Goal: Task Accomplishment & Management: Complete application form

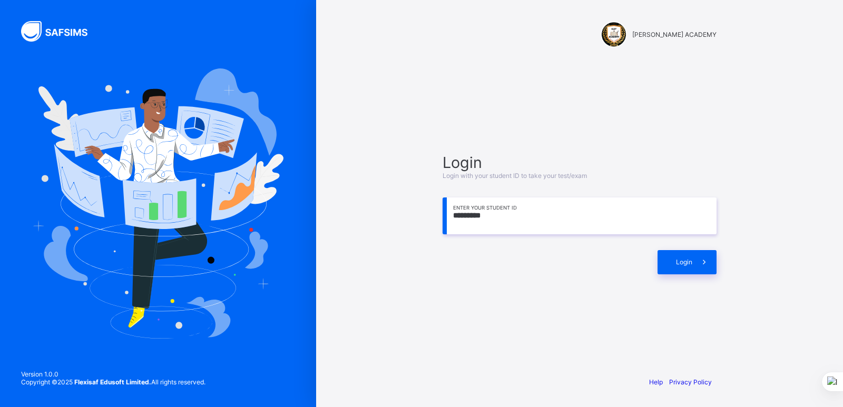
type input "*********"
click at [679, 263] on span "Login" at bounding box center [684, 262] width 16 height 8
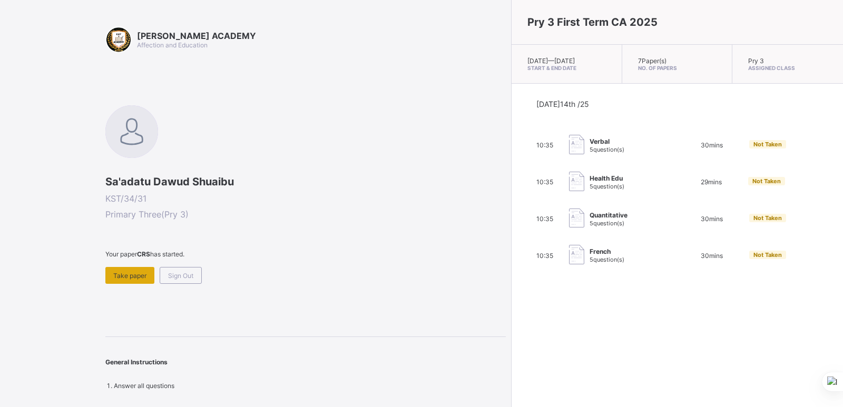
click at [146, 272] on span "Take paper" at bounding box center [129, 276] width 33 height 8
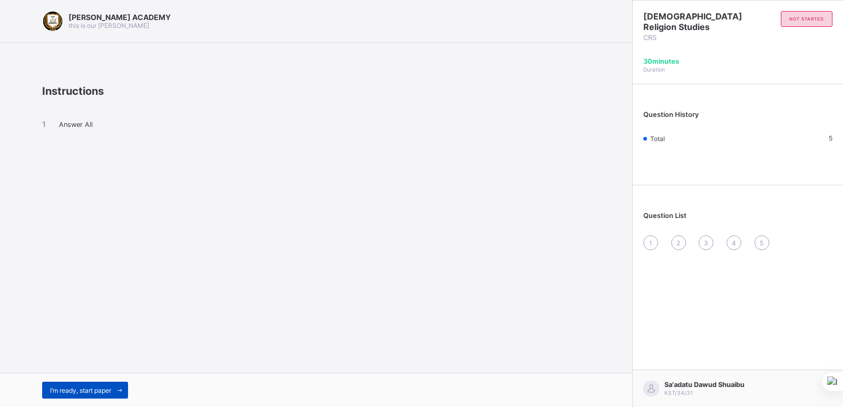
click at [111, 387] on span "I’m ready, start paper" at bounding box center [80, 391] width 61 height 8
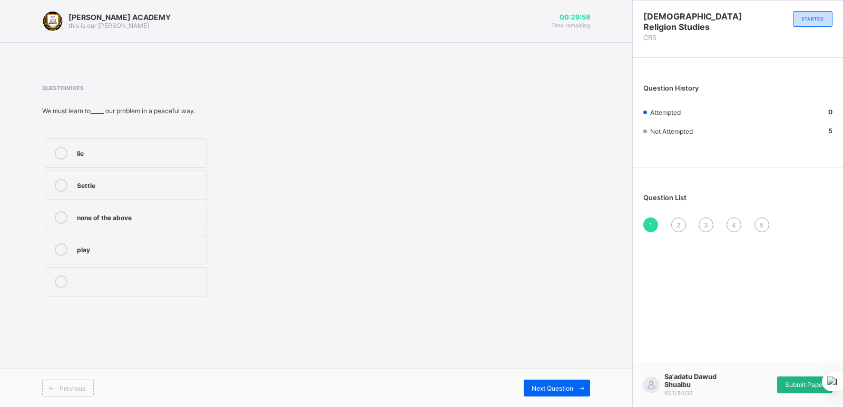
click at [781, 385] on div "Submit Paper" at bounding box center [805, 385] width 55 height 17
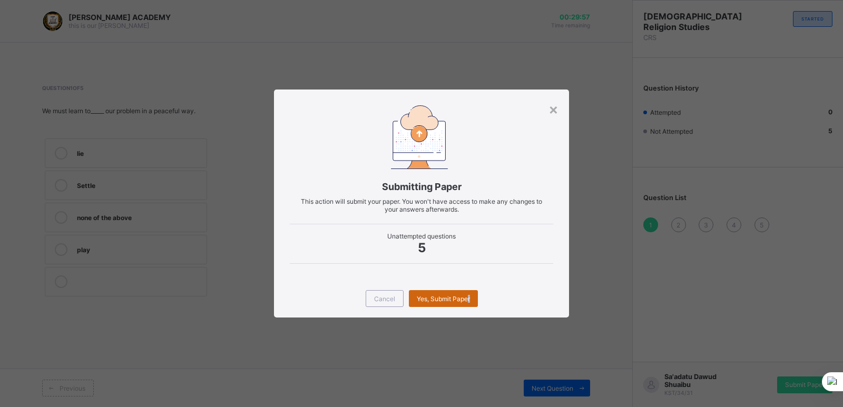
click at [468, 301] on div "Yes, Submit Paper" at bounding box center [443, 298] width 69 height 17
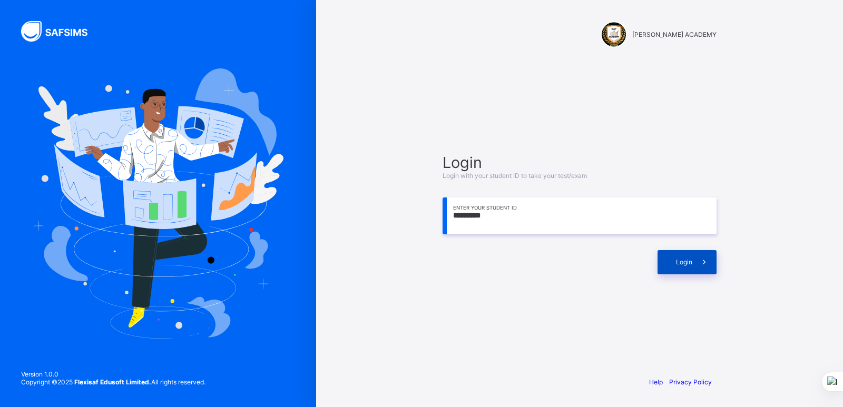
type input "*********"
click at [681, 265] on span "Login" at bounding box center [684, 262] width 16 height 8
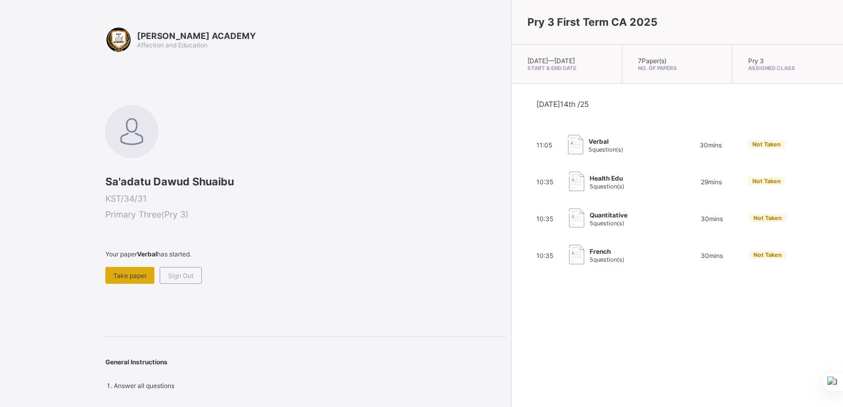
click at [131, 277] on span "Take paper" at bounding box center [129, 276] width 33 height 8
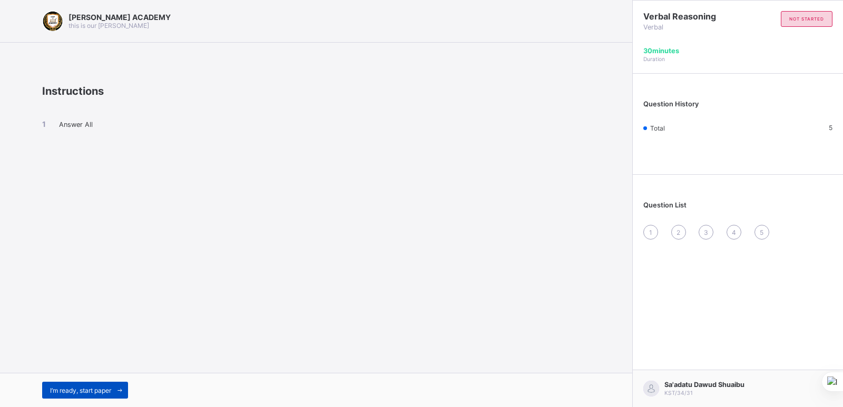
click at [82, 389] on span "I’m ready, start paper" at bounding box center [80, 391] width 61 height 8
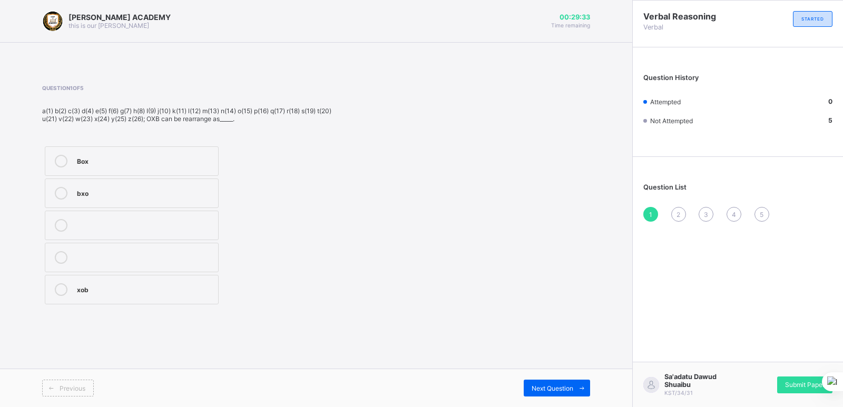
click at [147, 156] on div "Box" at bounding box center [145, 160] width 136 height 11
click at [549, 381] on div "Next Question" at bounding box center [557, 388] width 66 height 17
click at [166, 166] on div "buy" at bounding box center [145, 161] width 136 height 13
click at [539, 385] on span "Next Question" at bounding box center [553, 389] width 42 height 8
click at [115, 227] on div "245" at bounding box center [146, 224] width 139 height 11
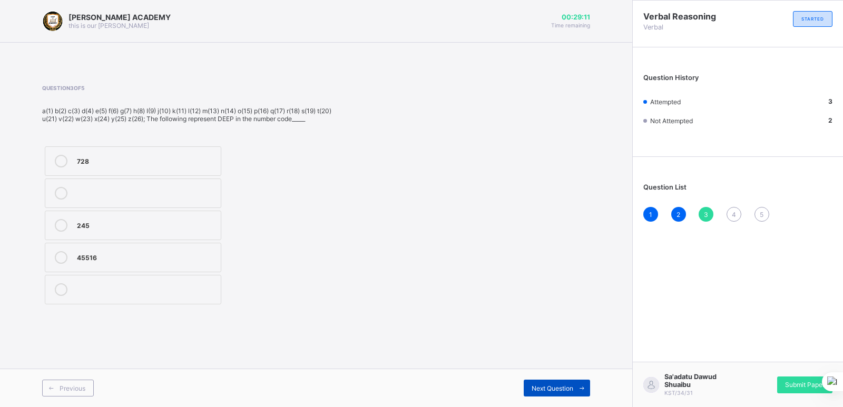
click at [550, 385] on span "Next Question" at bounding box center [553, 389] width 42 height 8
click at [116, 168] on label "245" at bounding box center [133, 162] width 177 height 30
click at [551, 387] on span "Next Question" at bounding box center [553, 389] width 42 height 8
click at [109, 215] on label "paper" at bounding box center [133, 226] width 176 height 30
drag, startPoint x: 807, startPoint y: 383, endPoint x: 562, endPoint y: 319, distance: 252.8
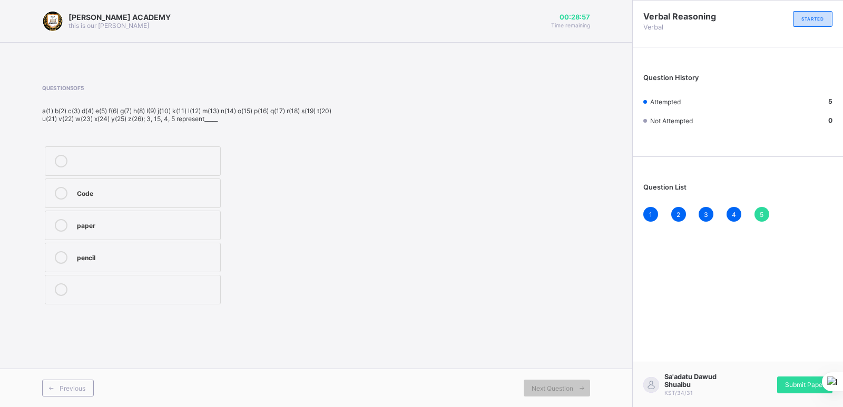
click at [562, 319] on div "Question 5 of 5 a(1) b(2) c(3) d(4) e(5) f(6) g(7) h(8) I(9) j(10) k(11) l(12) …" at bounding box center [316, 196] width 548 height 254
click at [790, 381] on div "Submit Paper" at bounding box center [805, 385] width 55 height 17
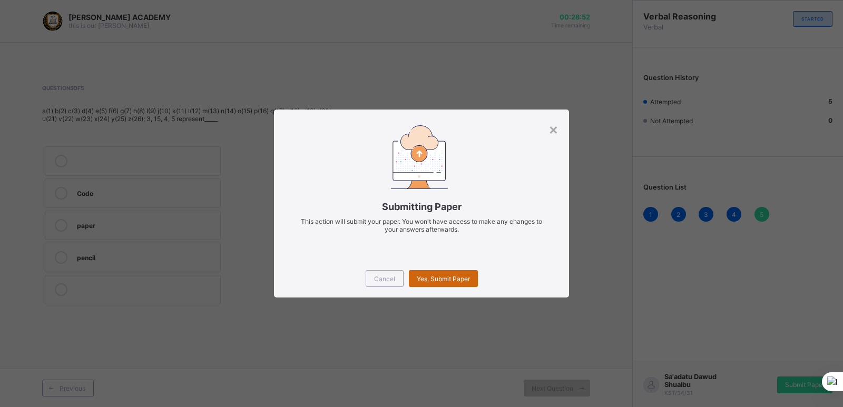
click at [460, 276] on span "Yes, Submit Paper" at bounding box center [443, 279] width 53 height 8
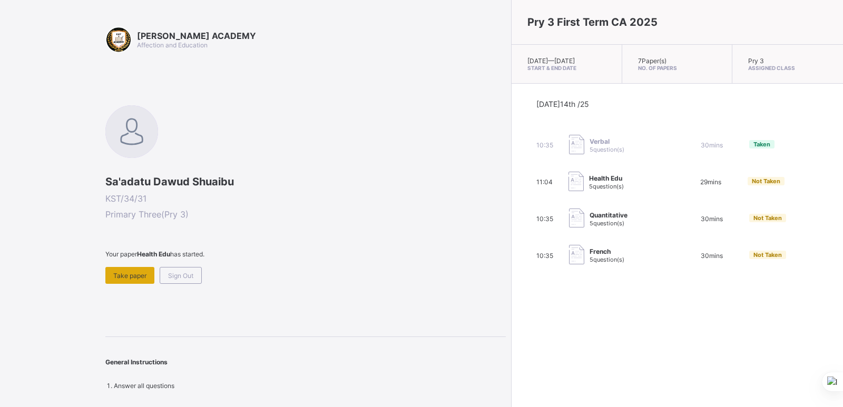
click at [134, 273] on span "Take paper" at bounding box center [129, 276] width 33 height 8
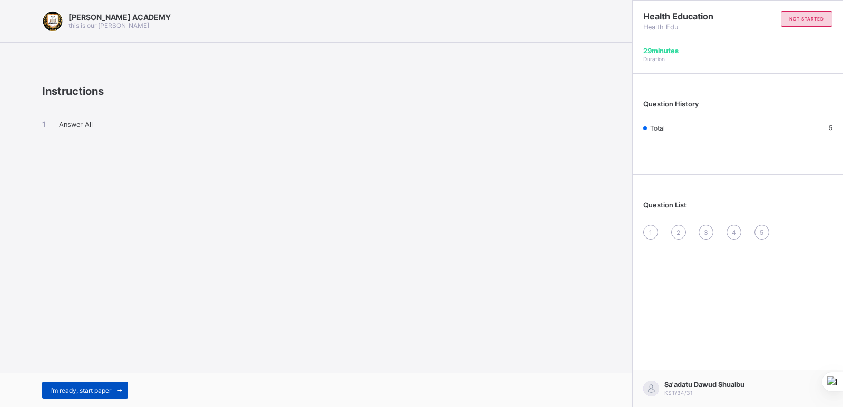
click at [102, 385] on div "I’m ready, start paper" at bounding box center [85, 390] width 86 height 17
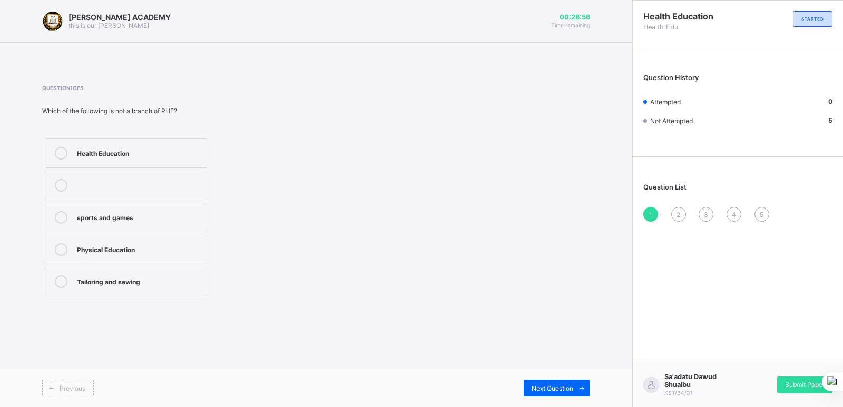
click at [151, 147] on div "Health Education" at bounding box center [139, 152] width 124 height 11
click at [529, 386] on div "Next Question" at bounding box center [557, 388] width 66 height 17
click at [162, 147] on label "writing stories" at bounding box center [126, 154] width 162 height 30
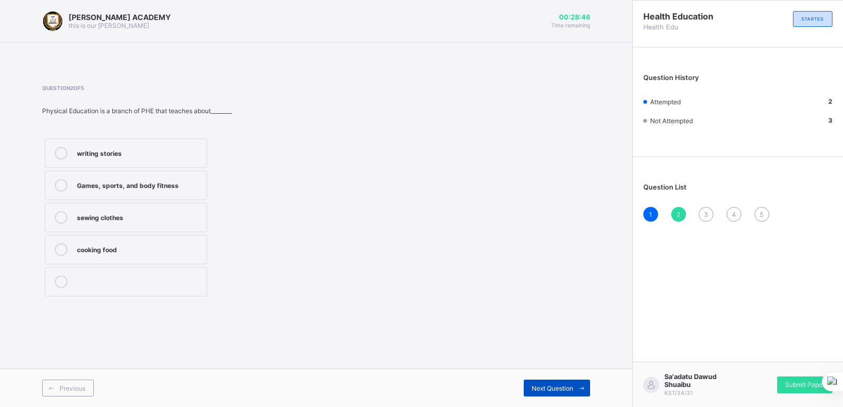
click at [553, 386] on span "Next Question" at bounding box center [553, 389] width 42 height 8
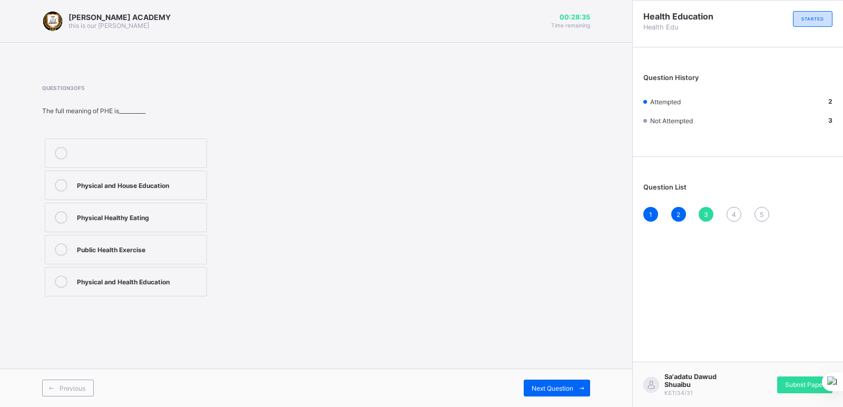
click at [120, 292] on label "Physical and Health Education" at bounding box center [126, 282] width 162 height 30
click at [480, 387] on div "Next Question" at bounding box center [453, 388] width 274 height 17
click at [561, 381] on div "Next Question" at bounding box center [557, 388] width 66 height 17
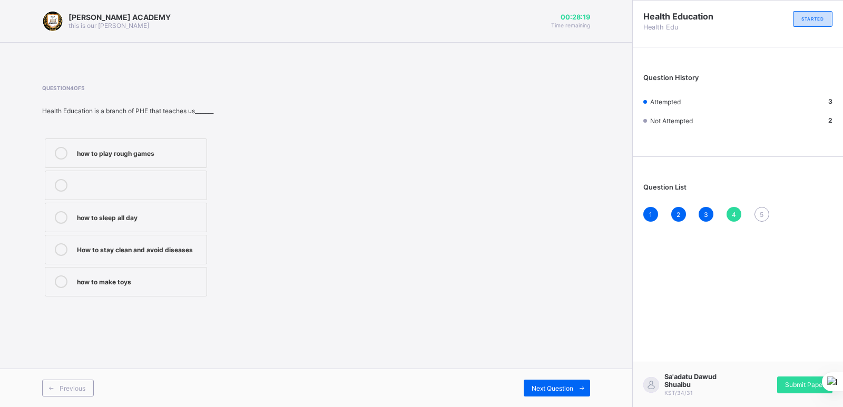
click at [146, 152] on div "how to play rough games" at bounding box center [139, 152] width 124 height 11
click at [532, 385] on span "Next Question" at bounding box center [553, 389] width 42 height 8
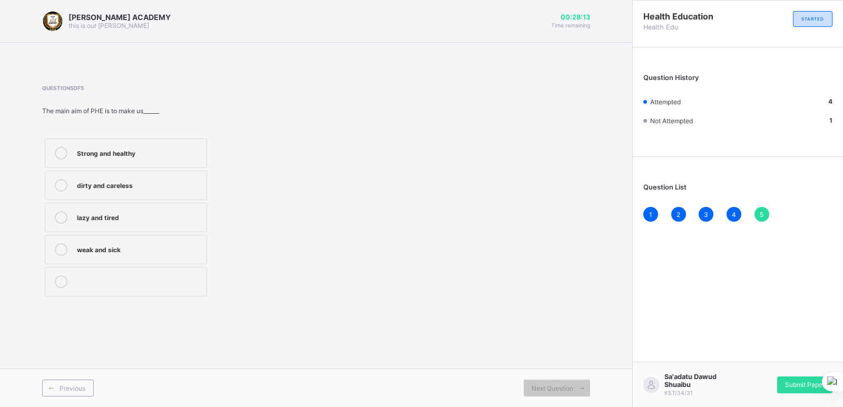
click at [116, 230] on label "lazy and tired" at bounding box center [126, 218] width 162 height 30
click at [799, 387] on span "Submit Paper" at bounding box center [805, 385] width 40 height 8
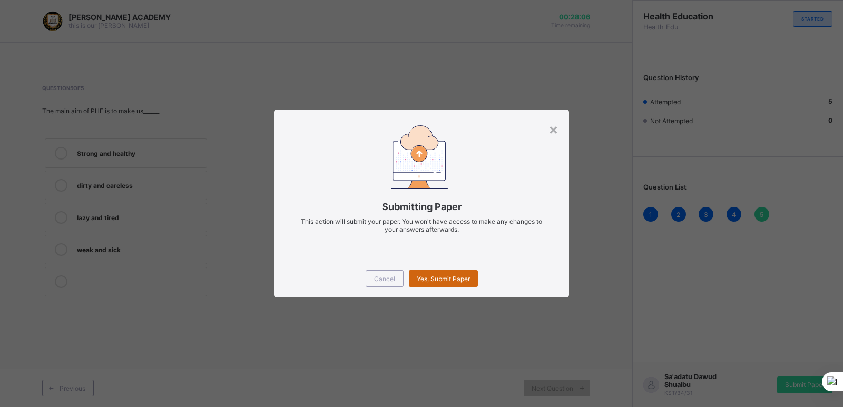
click at [461, 276] on span "Yes, Submit Paper" at bounding box center [443, 279] width 53 height 8
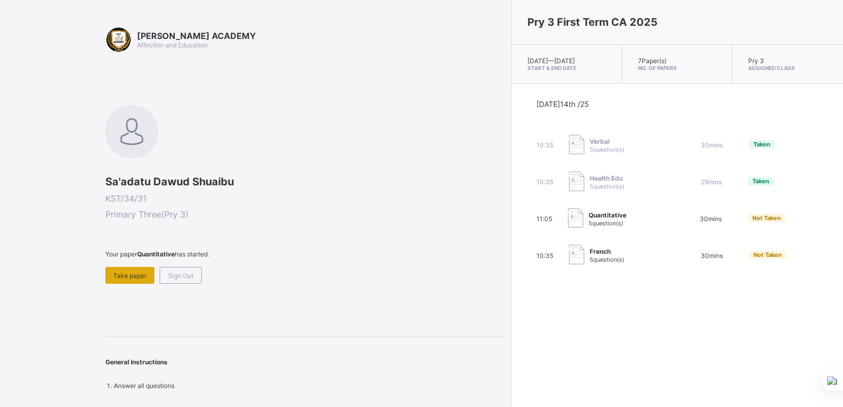
click at [145, 274] on span "Take paper" at bounding box center [129, 276] width 33 height 8
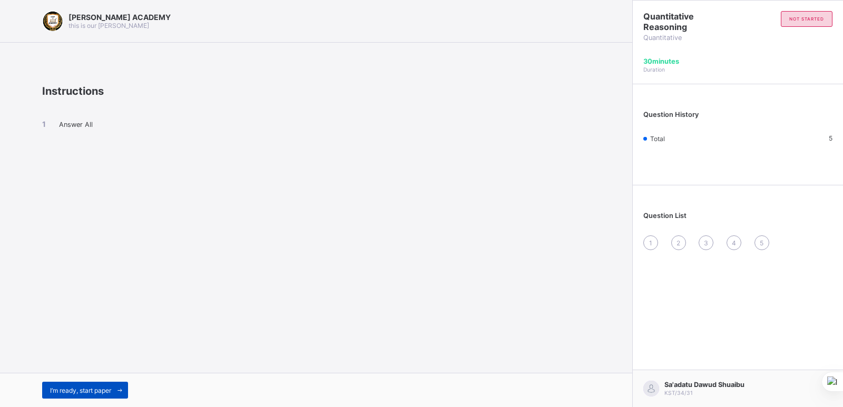
click at [84, 386] on div "I’m ready, start paper" at bounding box center [85, 390] width 86 height 17
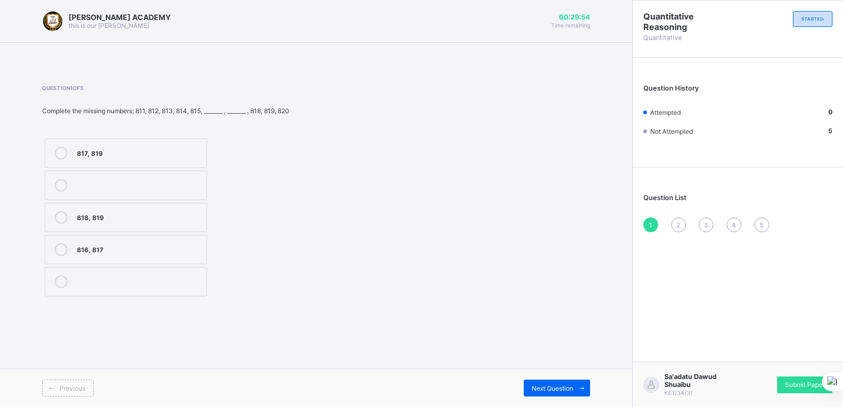
click at [103, 218] on div "818, 819" at bounding box center [139, 216] width 124 height 11
click at [553, 391] on span "Next Question" at bounding box center [553, 389] width 42 height 8
click at [121, 189] on div "702, 703" at bounding box center [139, 184] width 124 height 11
click at [536, 387] on span "Next Question" at bounding box center [553, 389] width 42 height 8
click at [116, 225] on label "510, 520" at bounding box center [126, 218] width 162 height 30
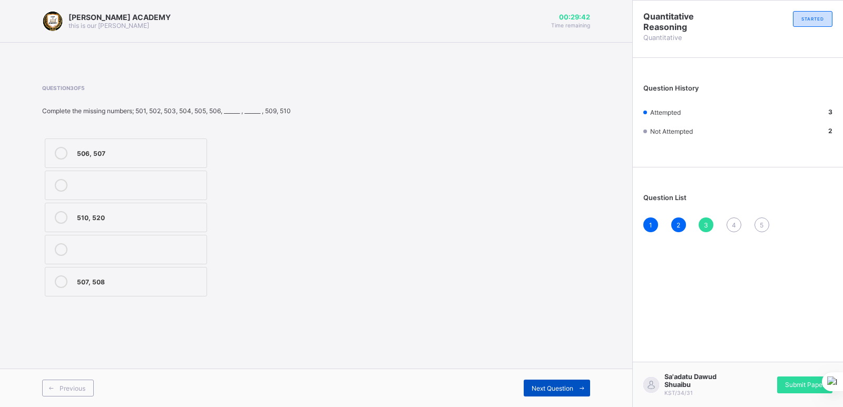
click at [531, 395] on div "Next Question" at bounding box center [557, 388] width 66 height 17
click at [114, 259] on label "905, 909" at bounding box center [126, 250] width 162 height 30
click at [541, 384] on div "Next Question" at bounding box center [557, 388] width 66 height 17
click at [120, 216] on div "604, 607" at bounding box center [139, 216] width 124 height 11
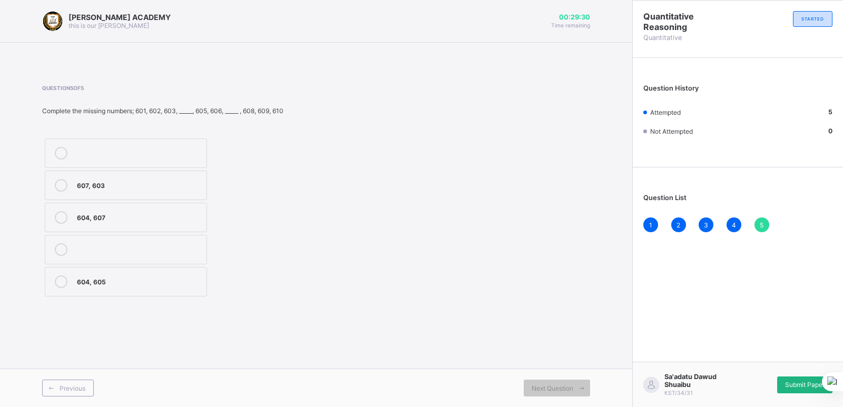
click at [810, 385] on span "Submit Paper" at bounding box center [805, 385] width 40 height 8
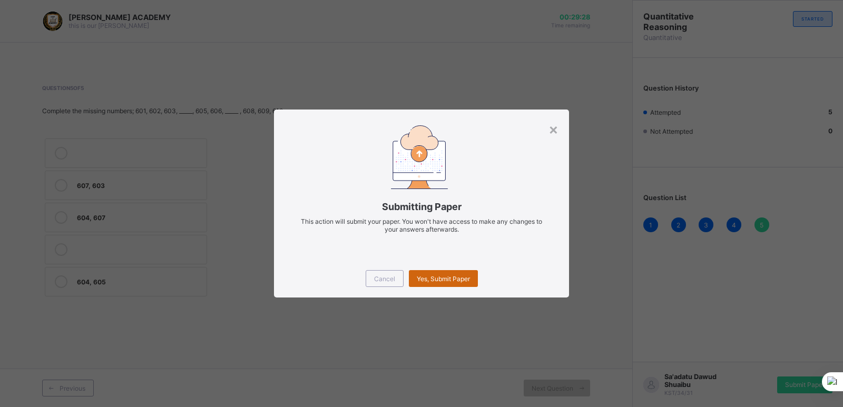
click at [433, 275] on span "Yes, Submit Paper" at bounding box center [443, 279] width 53 height 8
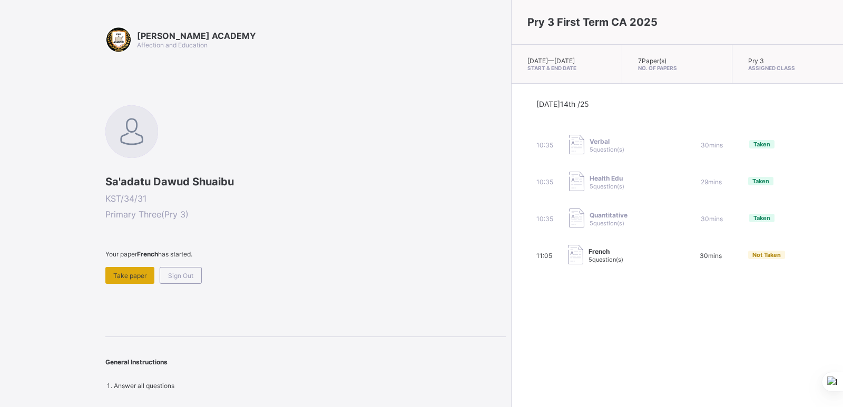
click at [128, 282] on div "Take paper" at bounding box center [129, 275] width 49 height 17
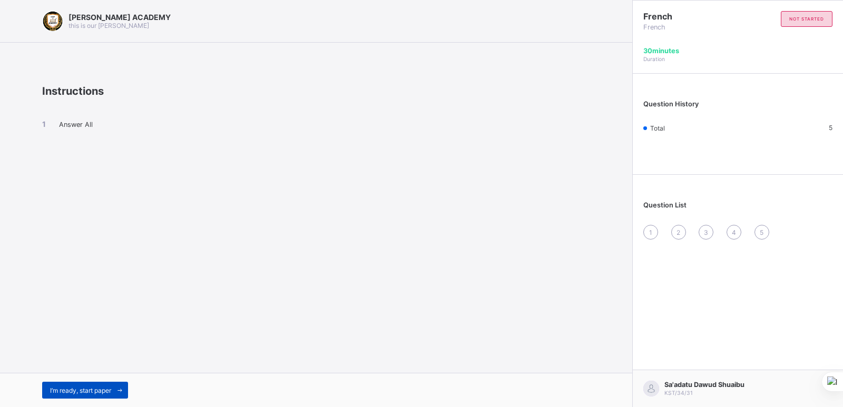
click at [98, 387] on span "I’m ready, start paper" at bounding box center [80, 391] width 61 height 8
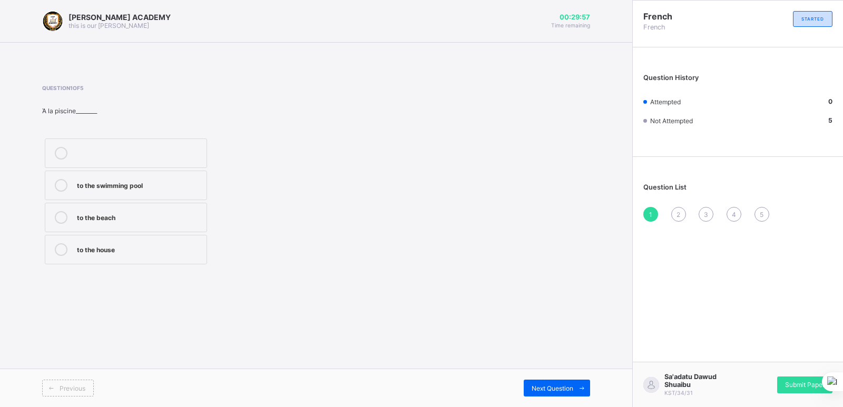
click at [170, 217] on div "to the beach" at bounding box center [139, 216] width 124 height 11
click at [560, 389] on span "Next Question" at bounding box center [553, 389] width 42 height 8
click at [152, 155] on div "how is work" at bounding box center [139, 152] width 124 height 11
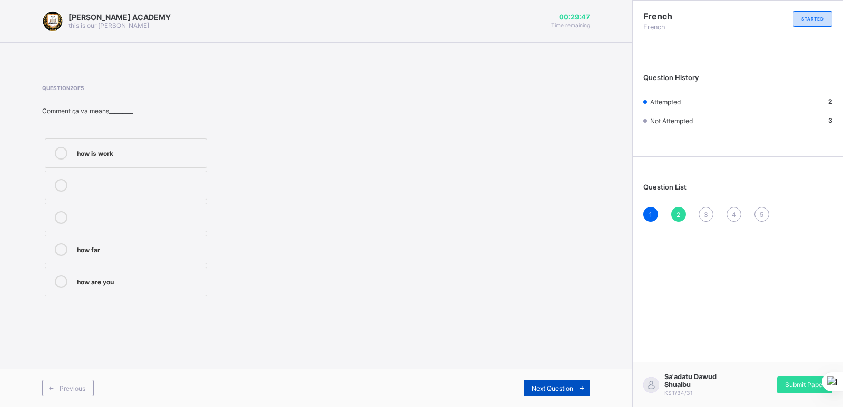
click at [552, 391] on span "Next Question" at bounding box center [553, 389] width 42 height 8
click at [132, 248] on div "Thank you very much" at bounding box center [139, 249] width 124 height 11
click at [548, 387] on span "Next Question" at bounding box center [553, 389] width 42 height 8
click at [94, 244] on div "on Monday morning" at bounding box center [139, 249] width 124 height 11
click at [524, 387] on div "Next Question" at bounding box center [557, 388] width 66 height 17
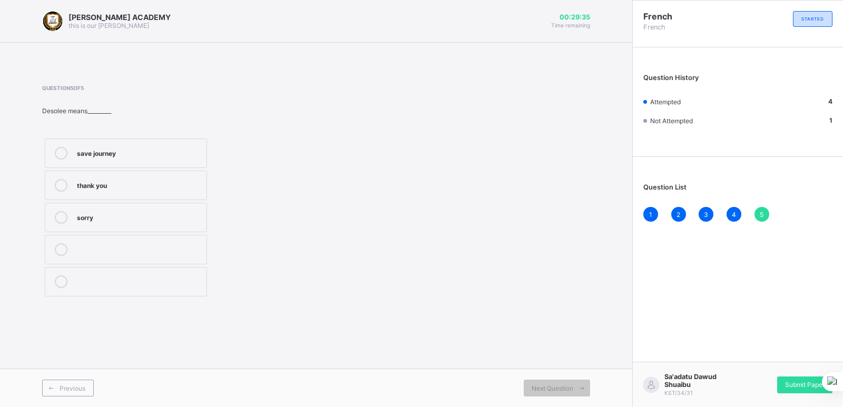
click at [133, 189] on div "thank you" at bounding box center [139, 184] width 124 height 11
click at [801, 384] on span "Submit Paper" at bounding box center [805, 385] width 40 height 8
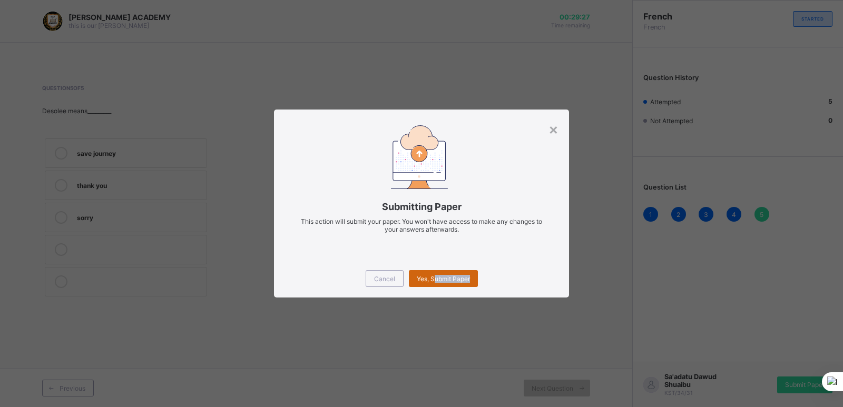
drag, startPoint x: 801, startPoint y: 384, endPoint x: 433, endPoint y: 277, distance: 383.3
click at [433, 277] on div "× Submitting Paper This action will submit your paper. You won't have access to…" at bounding box center [421, 203] width 843 height 407
click at [433, 277] on span "Yes, Submit Paper" at bounding box center [443, 279] width 53 height 8
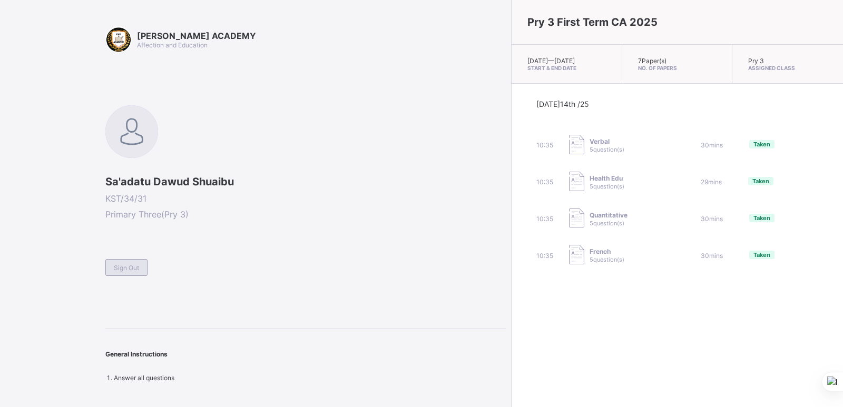
click at [138, 267] on span "Sign Out" at bounding box center [126, 268] width 25 height 8
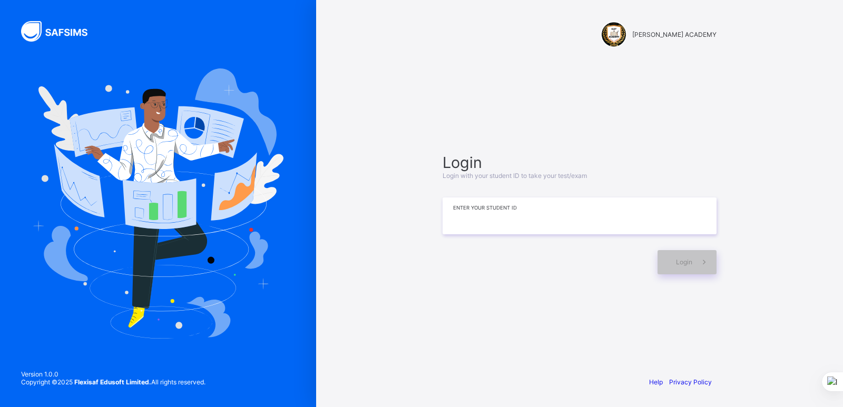
click at [466, 220] on input at bounding box center [580, 216] width 274 height 37
type input "**********"
click at [677, 256] on div "Login" at bounding box center [687, 262] width 59 height 24
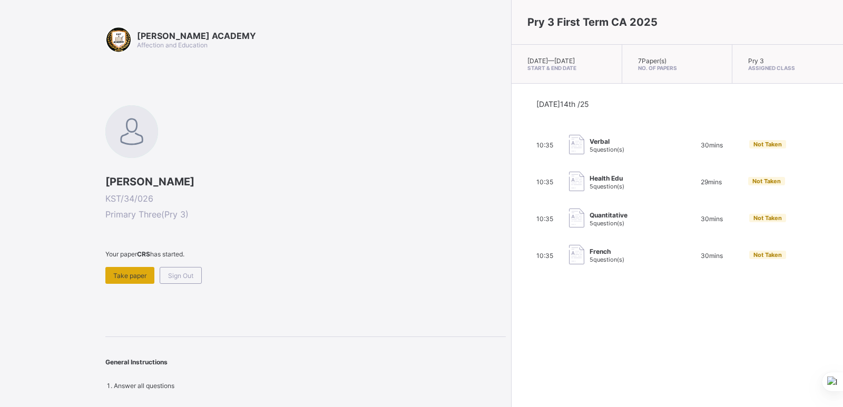
click at [124, 270] on div "Take paper" at bounding box center [129, 275] width 49 height 17
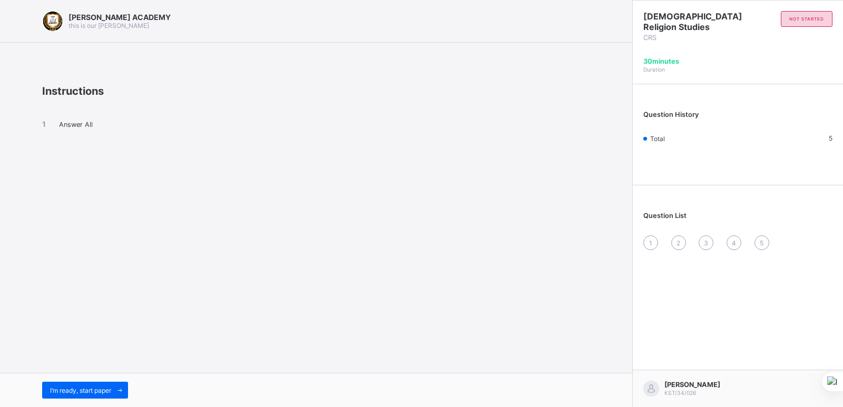
click at [141, 385] on div "I’m ready, start paper" at bounding box center [179, 390] width 274 height 17
click at [102, 390] on span "I’m ready, start paper" at bounding box center [80, 391] width 61 height 8
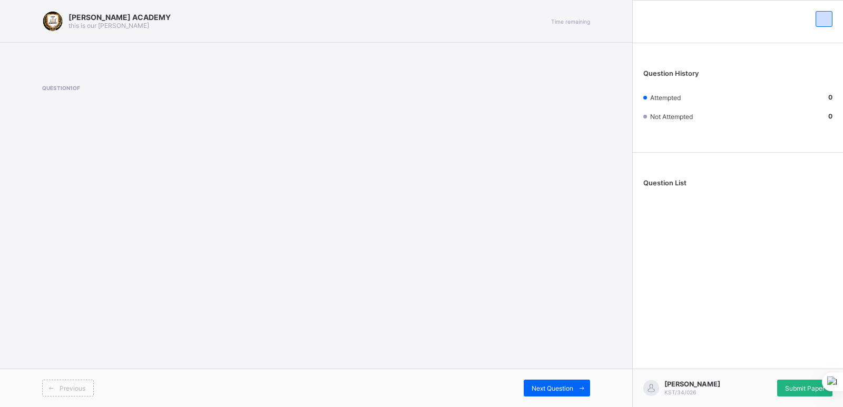
click at [788, 385] on span "Submit Paper" at bounding box center [805, 389] width 40 height 8
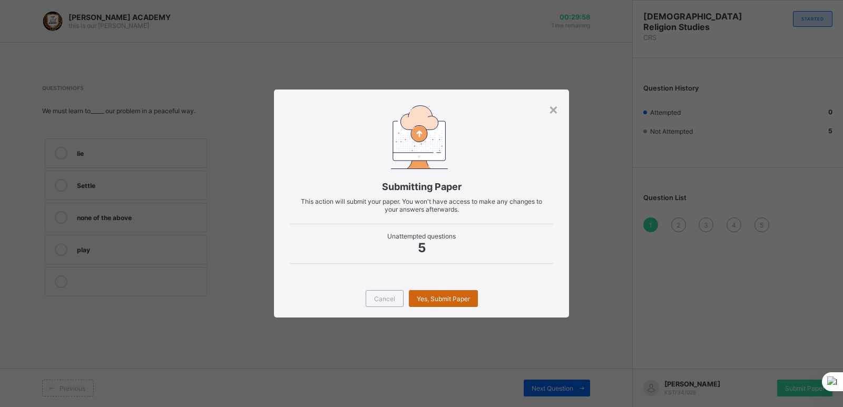
click at [458, 302] on span "Yes, Submit Paper" at bounding box center [443, 299] width 53 height 8
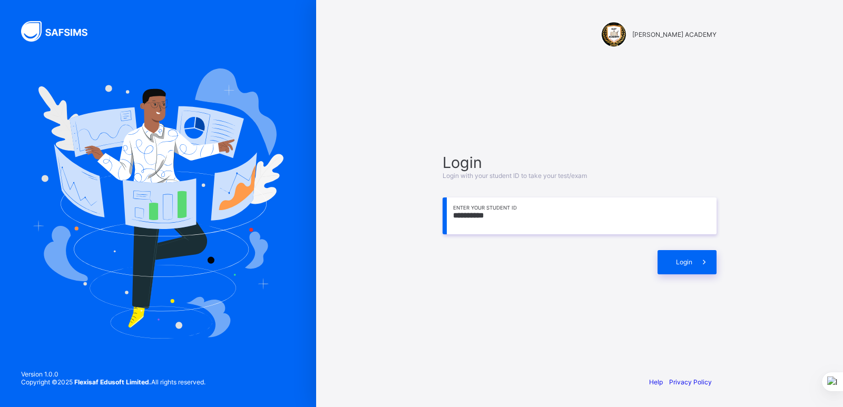
type input "**********"
click at [694, 257] on span at bounding box center [705, 262] width 24 height 24
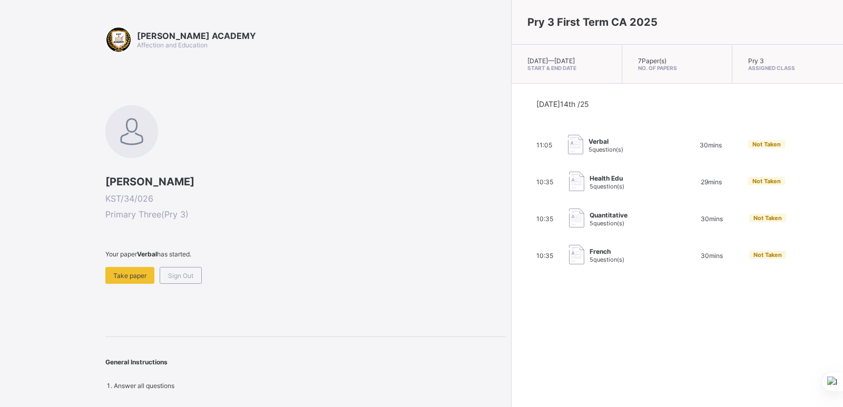
drag, startPoint x: 694, startPoint y: 257, endPoint x: 647, endPoint y: 244, distance: 48.7
click at [647, 244] on div "[DATE] 14th /25 11:05 Verbal 5 question(s) 30 mins Not Taken 10:35 Health Edu 5…" at bounding box center [678, 183] width 282 height 167
click at [124, 279] on span "Take paper" at bounding box center [129, 276] width 33 height 8
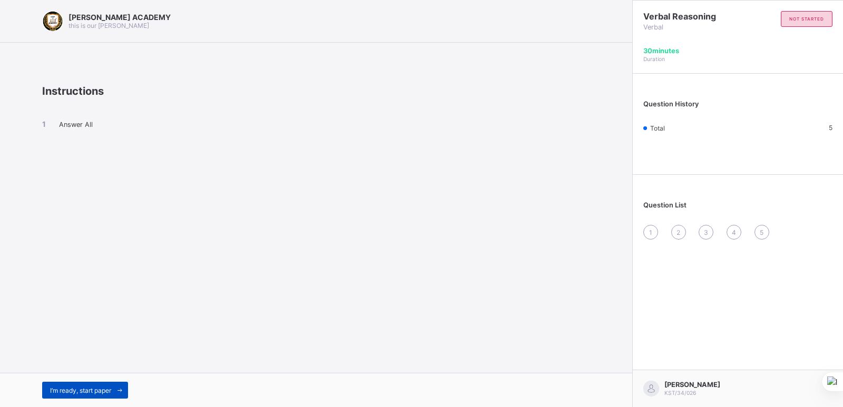
click at [99, 392] on span "I’m ready, start paper" at bounding box center [80, 391] width 61 height 8
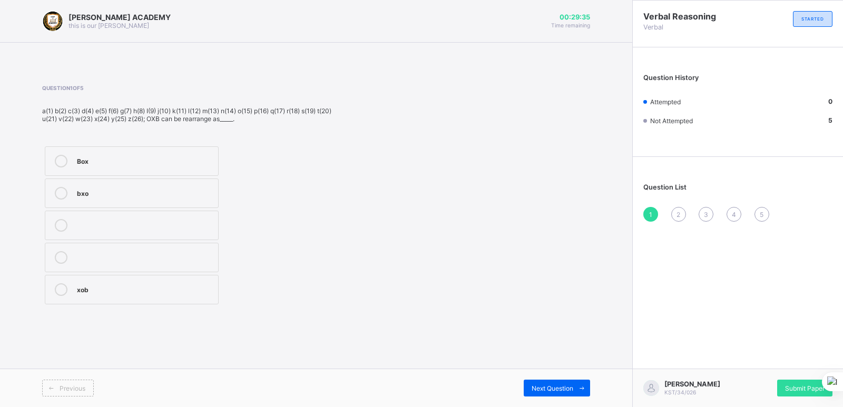
click at [77, 170] on label "Box" at bounding box center [132, 162] width 174 height 30
click at [560, 392] on span "Next Question" at bounding box center [553, 389] width 42 height 8
click at [162, 175] on label "buy" at bounding box center [132, 162] width 174 height 30
click at [554, 389] on span "Next Question" at bounding box center [553, 389] width 42 height 8
click at [199, 171] on label "728" at bounding box center [133, 162] width 177 height 30
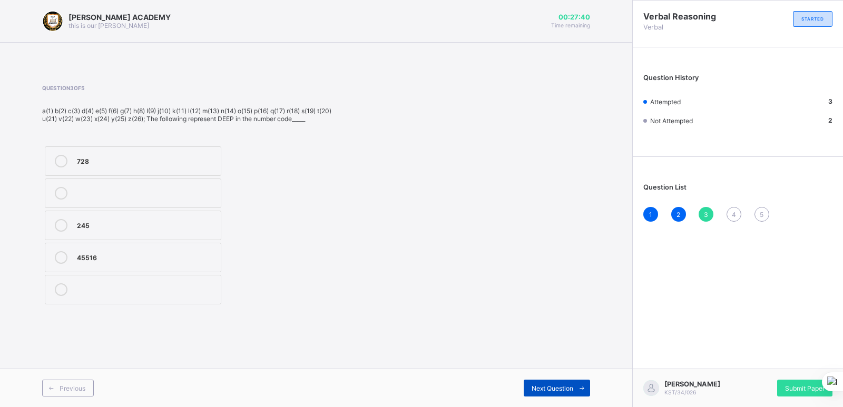
click at [539, 389] on span "Next Question" at bounding box center [553, 389] width 42 height 8
click at [208, 297] on label "332" at bounding box center [133, 290] width 177 height 30
click at [554, 393] on div "Next Question" at bounding box center [557, 388] width 66 height 17
click at [149, 203] on label "Code" at bounding box center [133, 194] width 176 height 30
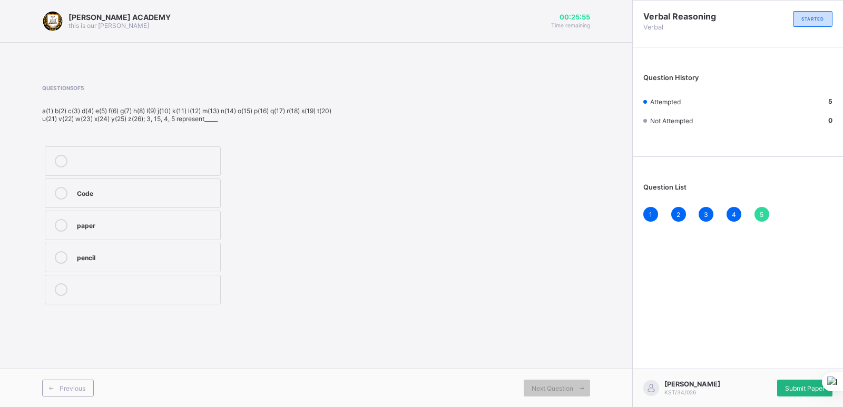
click at [794, 388] on span "Submit Paper" at bounding box center [805, 389] width 40 height 8
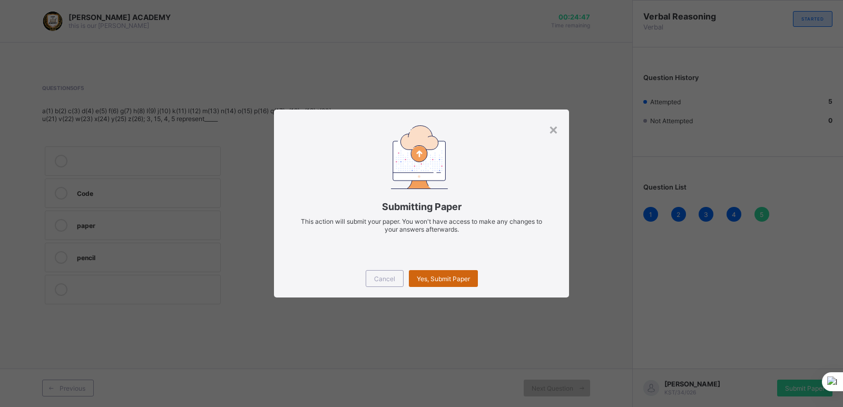
click at [456, 279] on span "Yes, Submit Paper" at bounding box center [443, 279] width 53 height 8
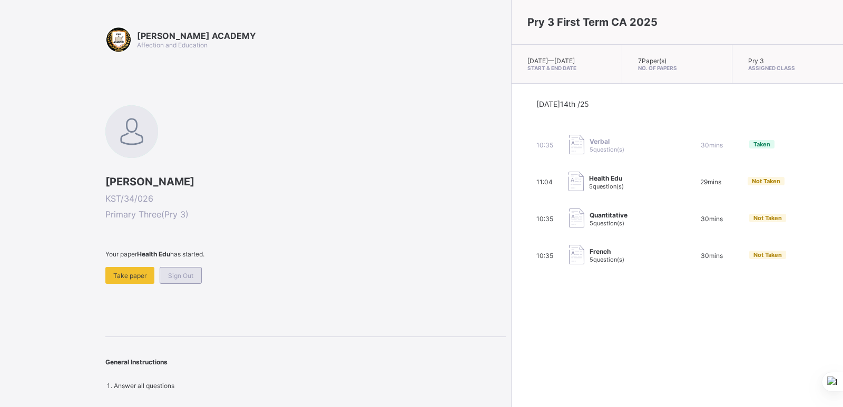
click at [179, 276] on span "Sign Out" at bounding box center [180, 276] width 25 height 8
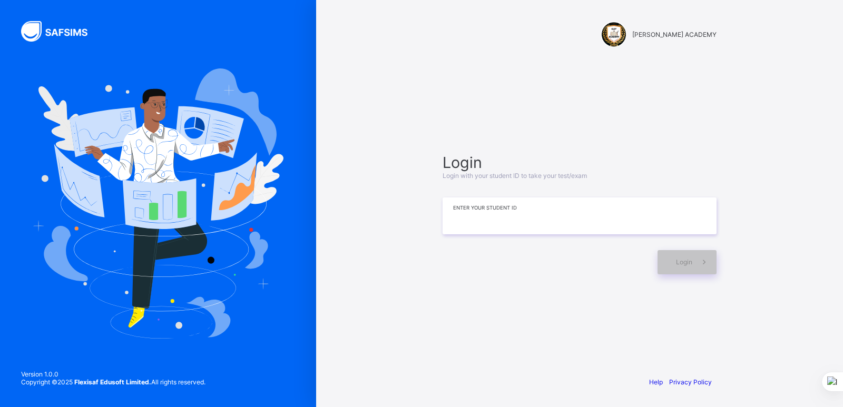
click at [483, 216] on input at bounding box center [580, 216] width 274 height 37
click at [479, 214] on input "*********" at bounding box center [580, 216] width 274 height 37
type input "*********"
click at [672, 261] on div "Login" at bounding box center [687, 262] width 59 height 24
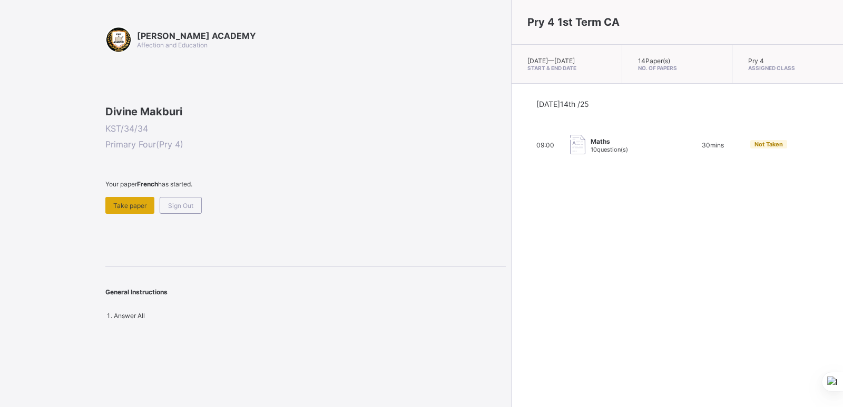
click at [143, 214] on div "Take paper" at bounding box center [129, 205] width 49 height 17
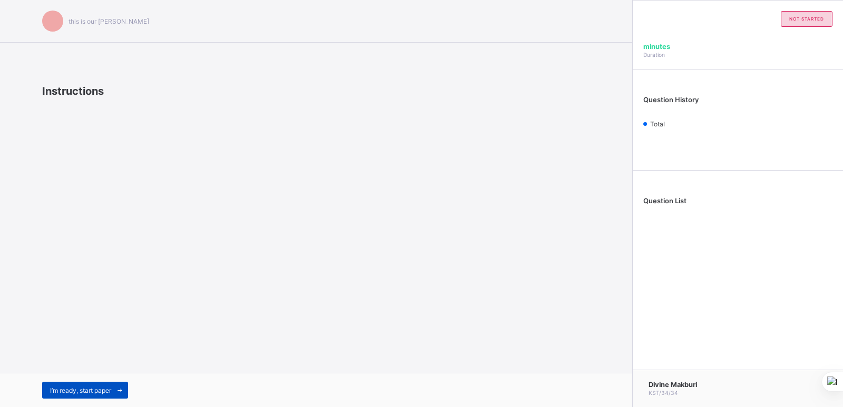
click at [86, 392] on span "I’m ready, start paper" at bounding box center [80, 391] width 61 height 8
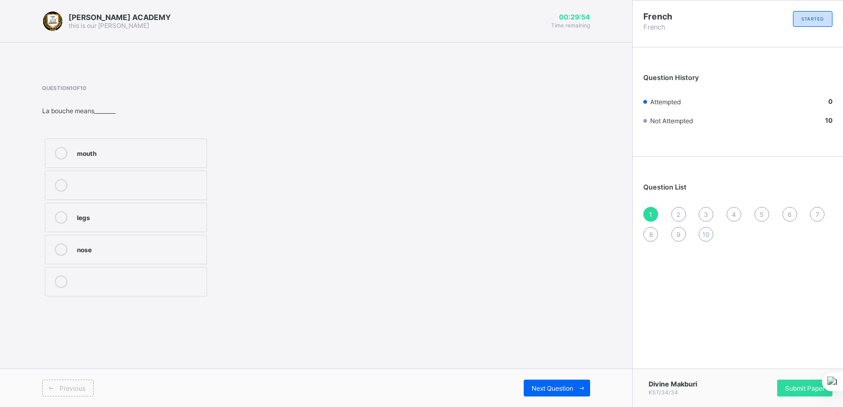
click at [88, 150] on div "mouth" at bounding box center [139, 152] width 124 height 11
click at [542, 382] on div "Next Question" at bounding box center [557, 388] width 66 height 17
click at [101, 179] on div "head" at bounding box center [139, 184] width 124 height 11
click at [545, 385] on span "Next Question" at bounding box center [553, 389] width 42 height 8
click at [112, 244] on div "what is your name?" at bounding box center [139, 249] width 124 height 11
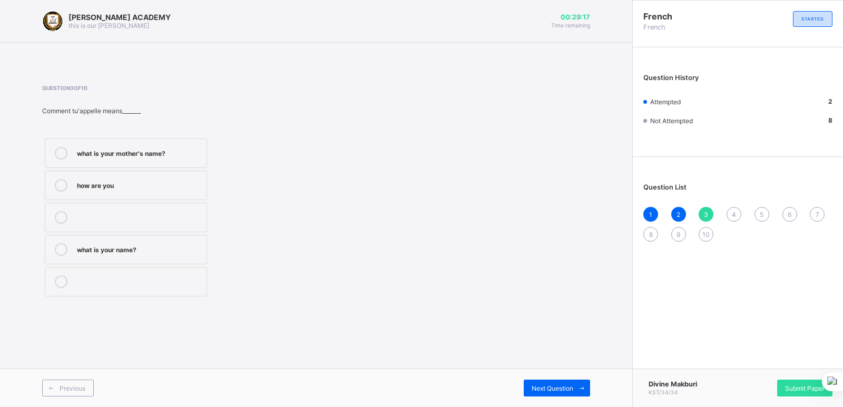
click at [548, 380] on div "Previous Next Question" at bounding box center [316, 388] width 633 height 38
click at [551, 385] on span "Next Question" at bounding box center [553, 389] width 42 height 8
click at [122, 214] on div "see you [DATE]" at bounding box center [139, 216] width 124 height 11
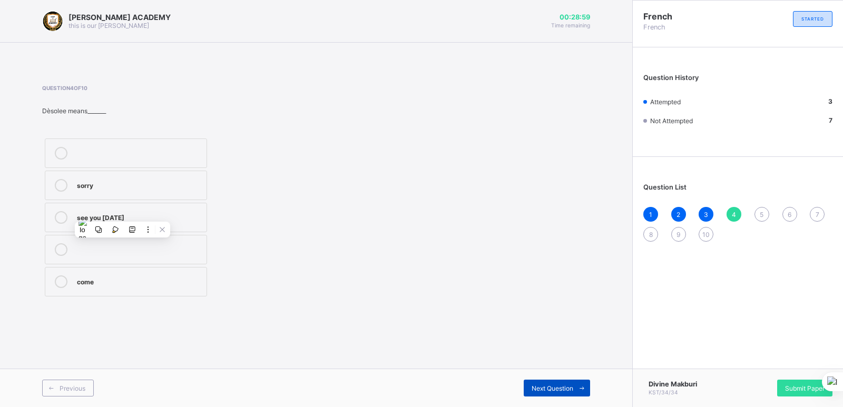
click at [534, 390] on span "Next Question" at bounding box center [553, 389] width 42 height 8
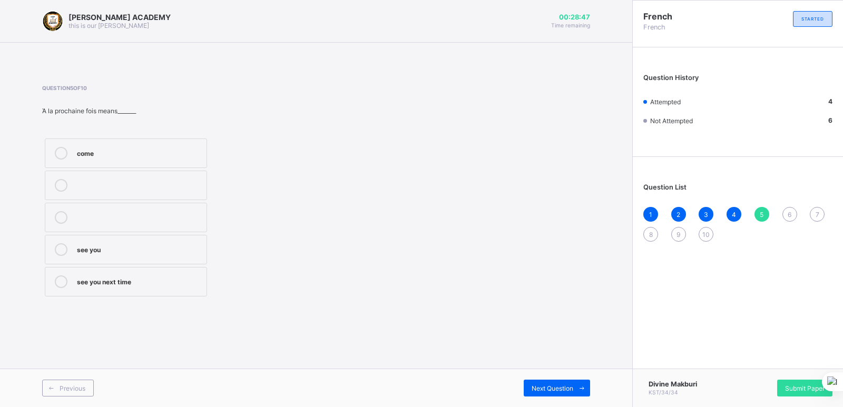
click at [112, 273] on label "see you next time" at bounding box center [126, 282] width 162 height 30
click at [550, 387] on span "Next Question" at bounding box center [553, 389] width 42 height 8
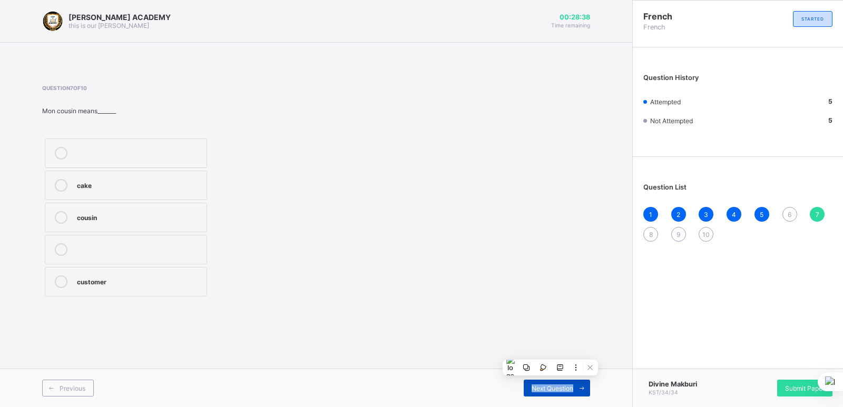
click at [550, 387] on span "Next Question" at bounding box center [553, 389] width 42 height 8
click at [99, 152] on div "mother" at bounding box center [139, 152] width 124 height 11
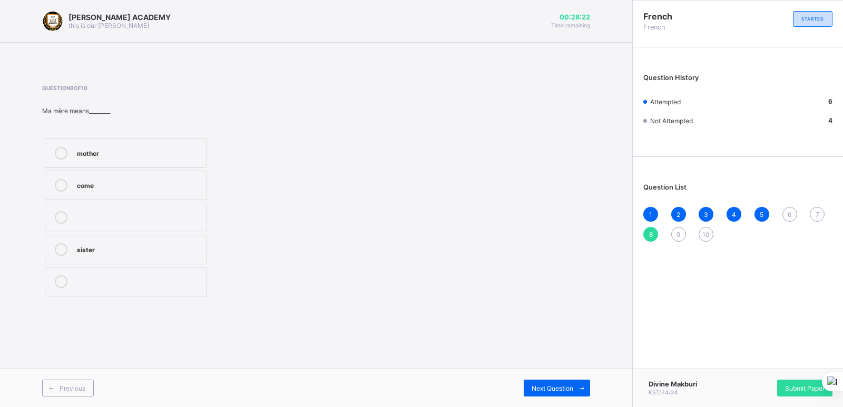
click at [542, 380] on div "Previous Next Question" at bounding box center [316, 388] width 633 height 38
click at [545, 385] on span "Next Question" at bounding box center [553, 389] width 42 height 8
click at [93, 248] on div "sister" at bounding box center [139, 249] width 124 height 11
click at [548, 380] on div "Previous Next Question" at bounding box center [316, 388] width 633 height 38
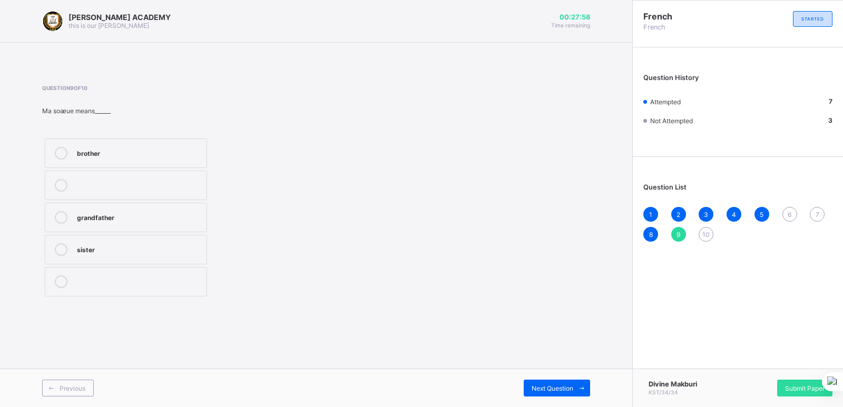
click at [548, 380] on div "Previous Next Question" at bounding box center [316, 388] width 633 height 38
click at [550, 385] on span "Next Question" at bounding box center [553, 389] width 42 height 8
click at [89, 213] on div "father" at bounding box center [139, 216] width 124 height 11
click at [788, 211] on span "6" at bounding box center [790, 215] width 4 height 8
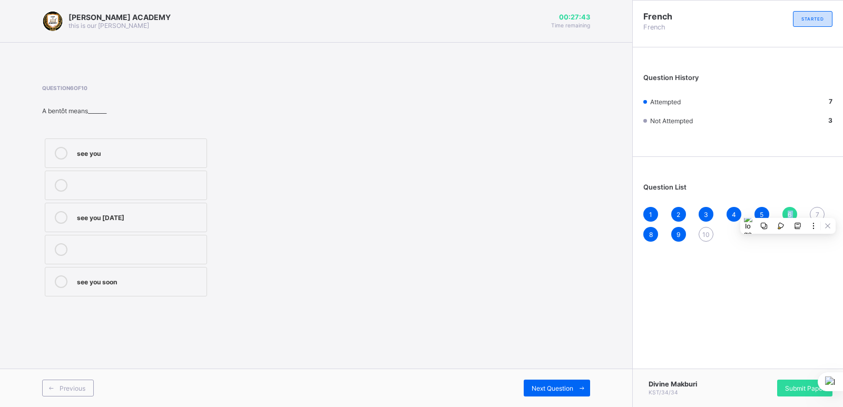
click at [788, 211] on span "6" at bounding box center [790, 215] width 4 height 8
click at [118, 275] on label "see you soon" at bounding box center [126, 282] width 162 height 30
click at [814, 213] on div "7" at bounding box center [817, 214] width 15 height 15
click at [118, 277] on div "customer" at bounding box center [139, 281] width 124 height 11
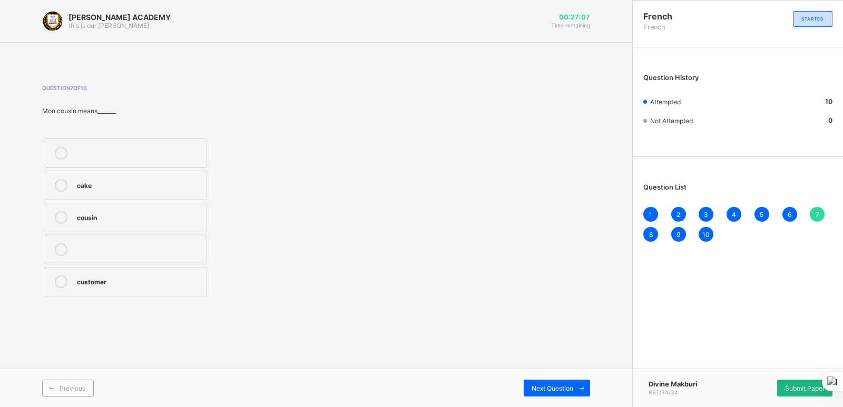
click at [809, 385] on span "Submit Paper" at bounding box center [805, 389] width 40 height 8
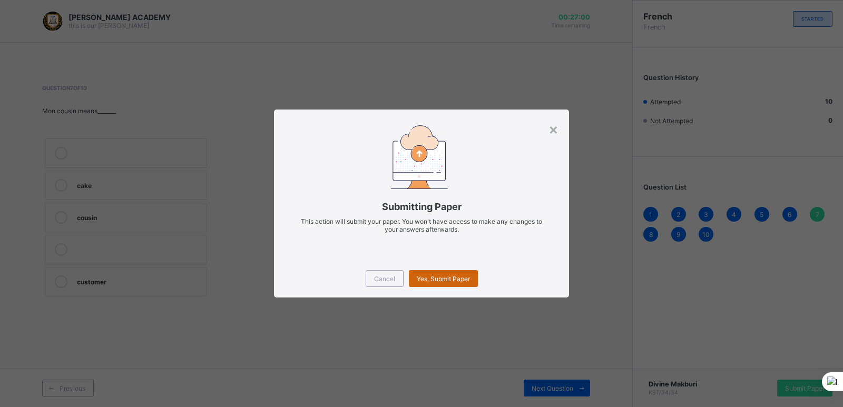
click at [464, 275] on span "Yes, Submit Paper" at bounding box center [443, 279] width 53 height 8
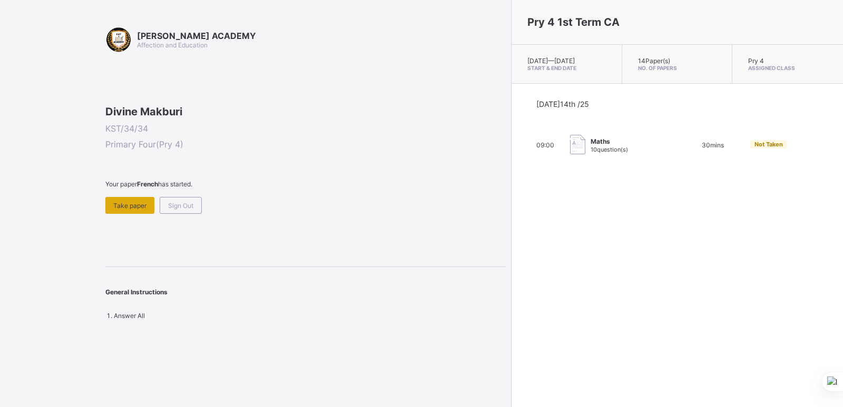
click at [131, 214] on div "Take paper" at bounding box center [129, 205] width 49 height 17
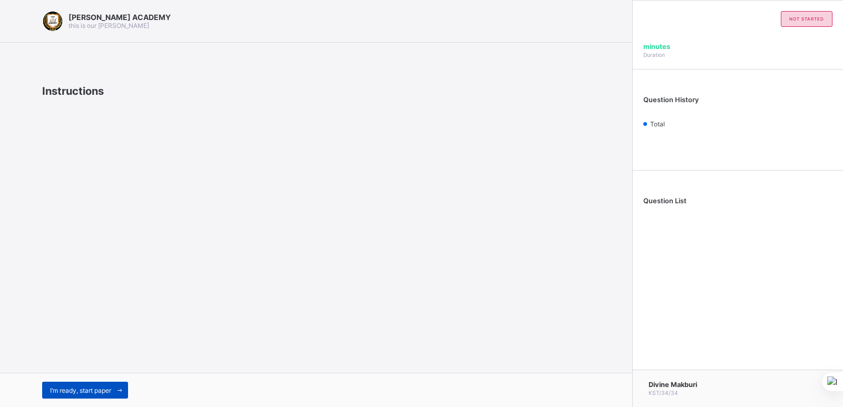
click at [90, 383] on div "I’m ready, start paper" at bounding box center [85, 390] width 86 height 17
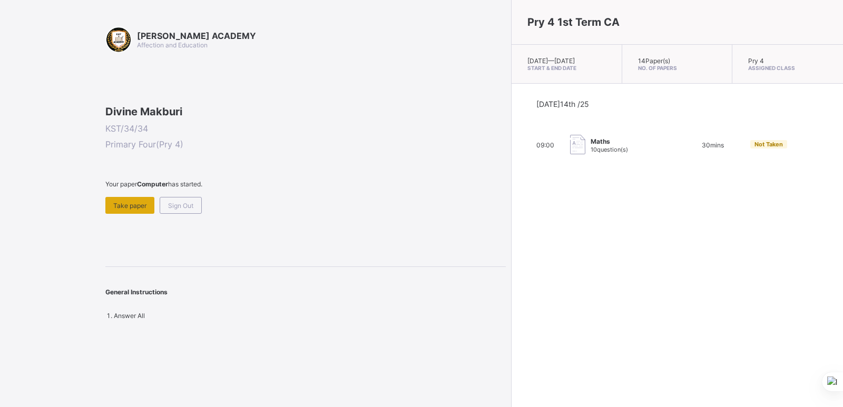
click at [131, 210] on span "Take paper" at bounding box center [129, 206] width 33 height 8
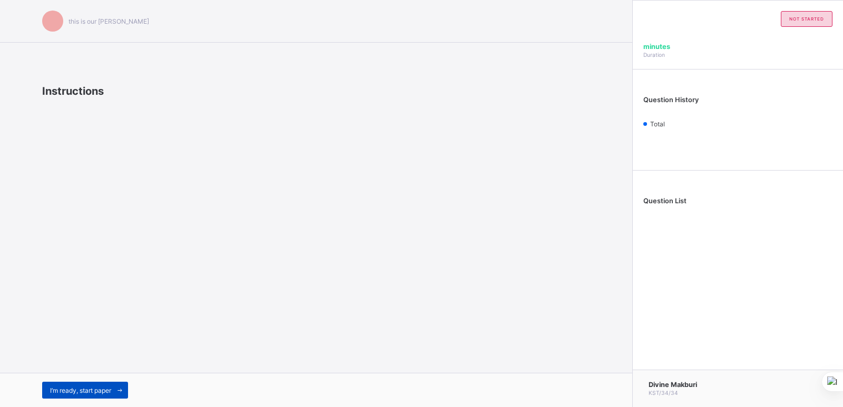
click at [84, 387] on span "I’m ready, start paper" at bounding box center [80, 391] width 61 height 8
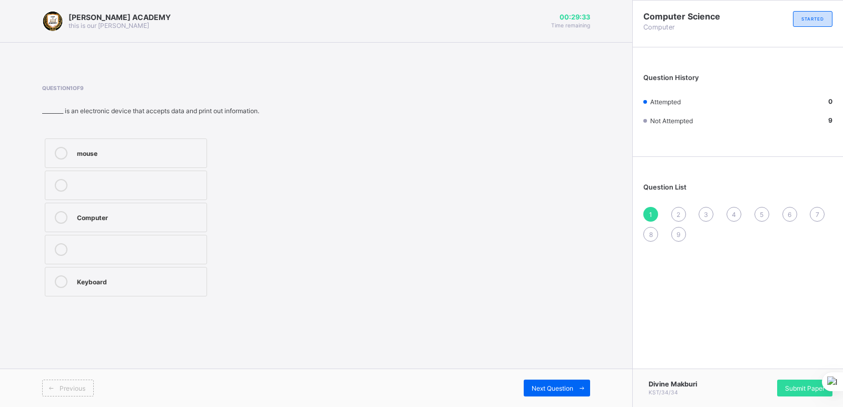
click at [114, 286] on div "Keyboard" at bounding box center [139, 282] width 124 height 13
click at [539, 385] on span "Next Question" at bounding box center [553, 389] width 42 height 8
click at [88, 275] on label "Travelling" at bounding box center [126, 282] width 162 height 30
click at [546, 387] on span "Next Question" at bounding box center [553, 389] width 42 height 8
click at [93, 250] on div "TRUE" at bounding box center [139, 249] width 124 height 11
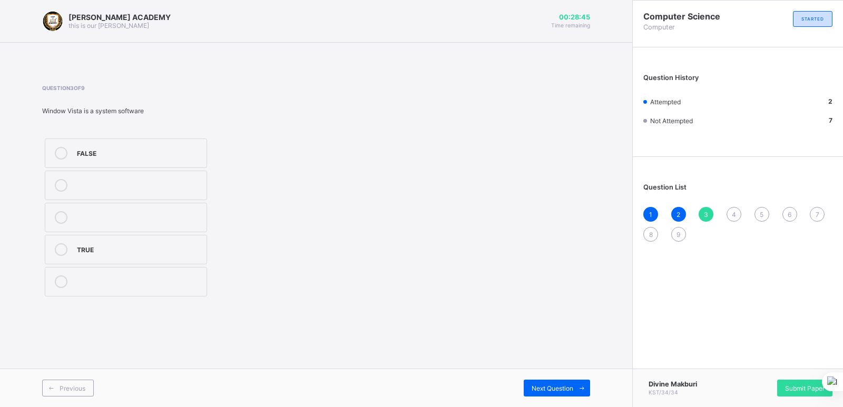
click at [551, 375] on div "Previous Next Question" at bounding box center [316, 388] width 633 height 38
click at [554, 382] on div "Next Question" at bounding box center [557, 388] width 66 height 17
click at [130, 245] on div "Hardware" at bounding box center [139, 249] width 124 height 11
click at [540, 386] on span "Next Question" at bounding box center [553, 389] width 42 height 8
click at [94, 244] on div "Stick" at bounding box center [139, 249] width 124 height 11
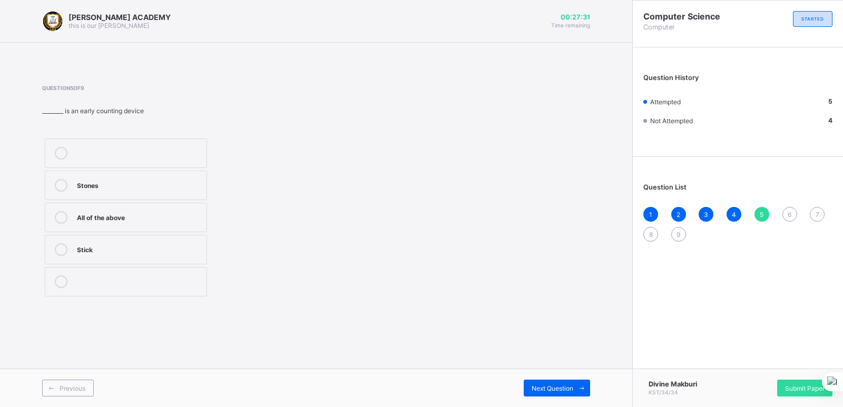
click at [121, 214] on div "All of the above" at bounding box center [139, 216] width 124 height 11
click at [557, 382] on div "Next Question" at bounding box center [557, 388] width 66 height 17
click at [104, 219] on div "Window XP" at bounding box center [139, 216] width 124 height 11
click at [565, 375] on div "Previous Next Question" at bounding box center [316, 388] width 633 height 38
click at [566, 382] on div "Next Question" at bounding box center [557, 388] width 66 height 17
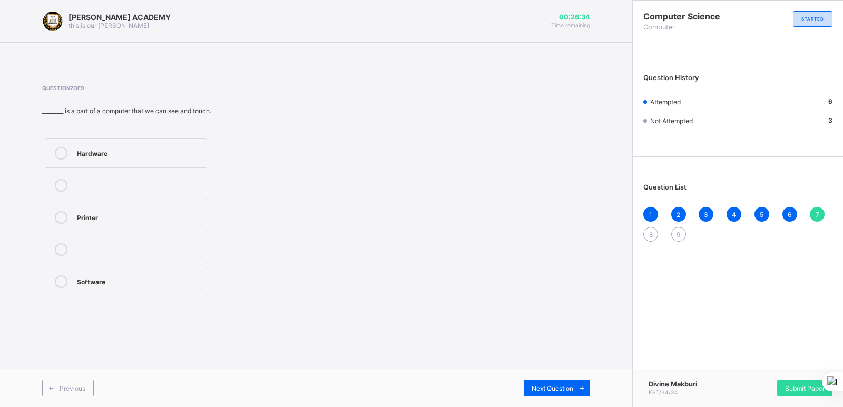
click at [108, 276] on div "Software" at bounding box center [139, 281] width 124 height 11
click at [543, 386] on span "Next Question" at bounding box center [553, 389] width 42 height 8
click at [98, 242] on label "Scanner" at bounding box center [126, 250] width 162 height 30
click at [550, 385] on span "Next Question" at bounding box center [553, 389] width 42 height 8
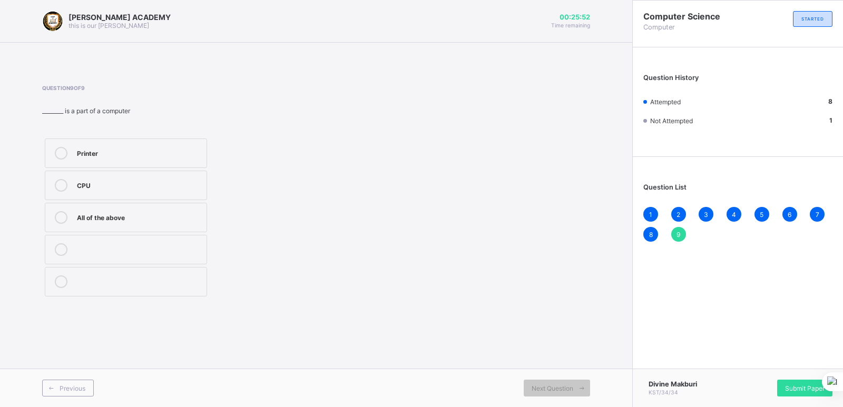
click at [106, 217] on div "All of the above" at bounding box center [139, 216] width 124 height 11
click at [793, 385] on span "Submit Paper" at bounding box center [805, 389] width 40 height 8
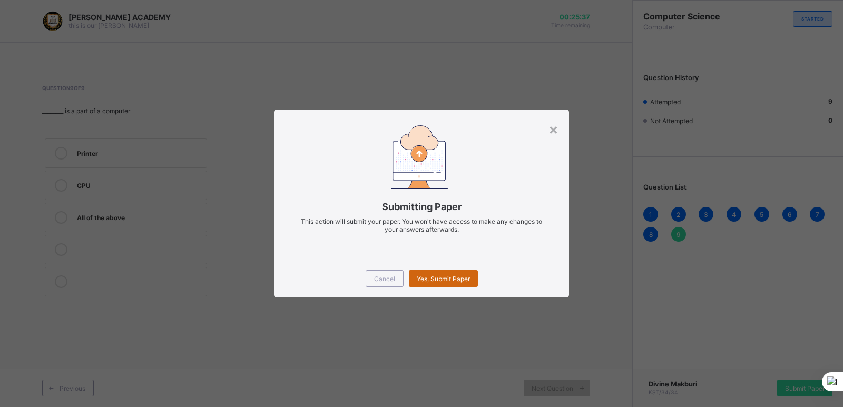
click at [441, 275] on span "Yes, Submit Paper" at bounding box center [443, 279] width 53 height 8
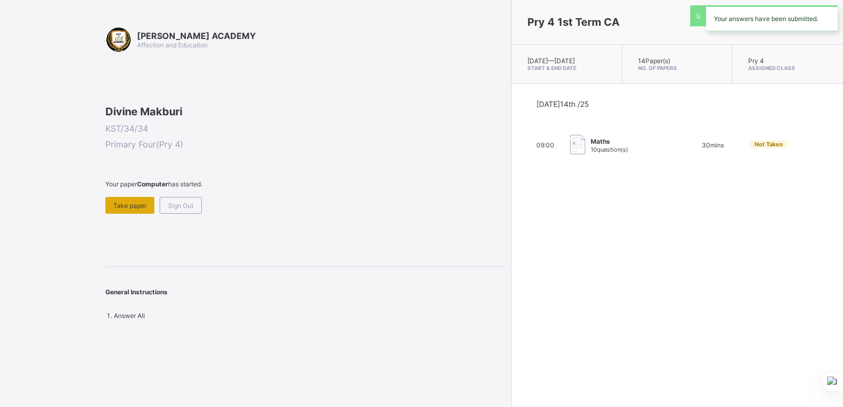
click at [138, 210] on span "Take paper" at bounding box center [129, 206] width 33 height 8
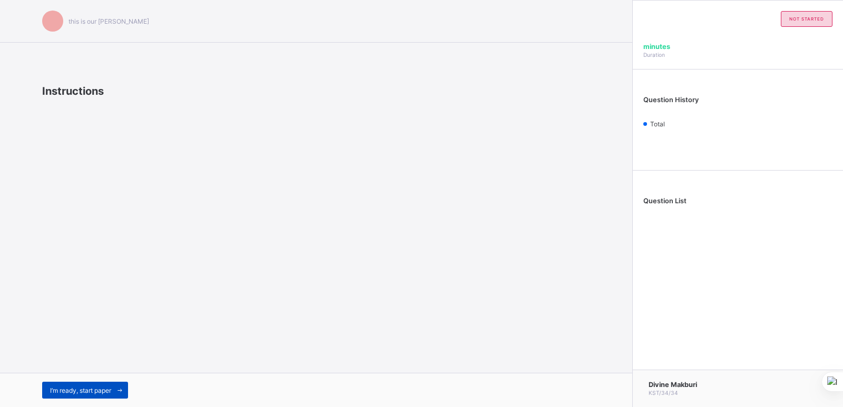
click at [94, 391] on span "I’m ready, start paper" at bounding box center [80, 391] width 61 height 8
click at [101, 388] on span "I’m ready, start paper" at bounding box center [80, 391] width 61 height 8
click at [97, 384] on div "I’m ready, start paper" at bounding box center [85, 390] width 86 height 17
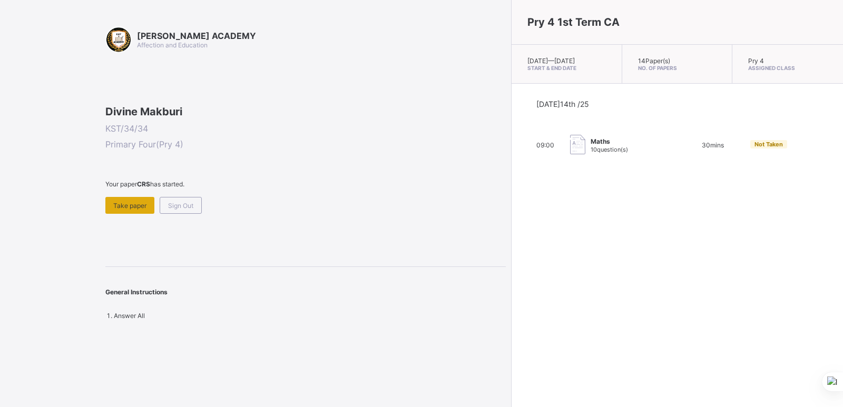
click at [139, 210] on span "Take paper" at bounding box center [129, 206] width 33 height 8
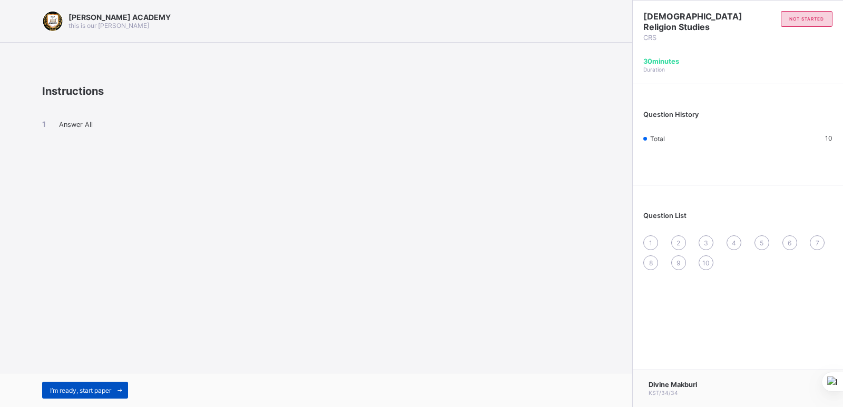
click at [69, 387] on span "I’m ready, start paper" at bounding box center [80, 391] width 61 height 8
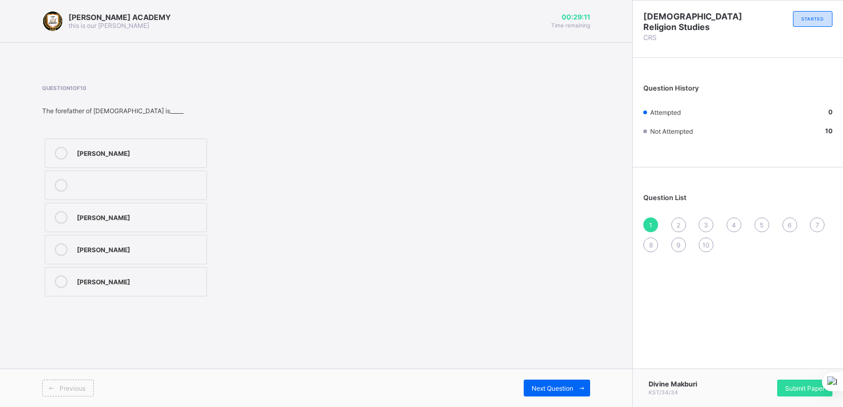
click at [87, 242] on label "[PERSON_NAME]" at bounding box center [126, 250] width 162 height 30
click at [578, 381] on span at bounding box center [582, 388] width 17 height 17
click at [93, 216] on div "none of the above" at bounding box center [139, 216] width 124 height 11
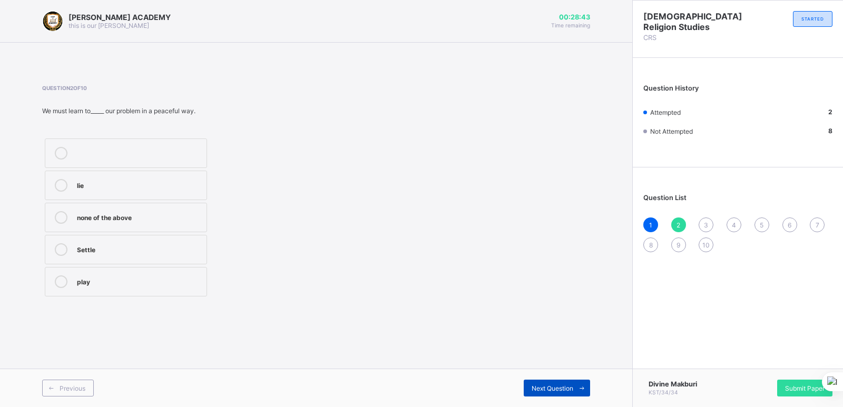
click at [548, 385] on span "Next Question" at bounding box center [553, 389] width 42 height 8
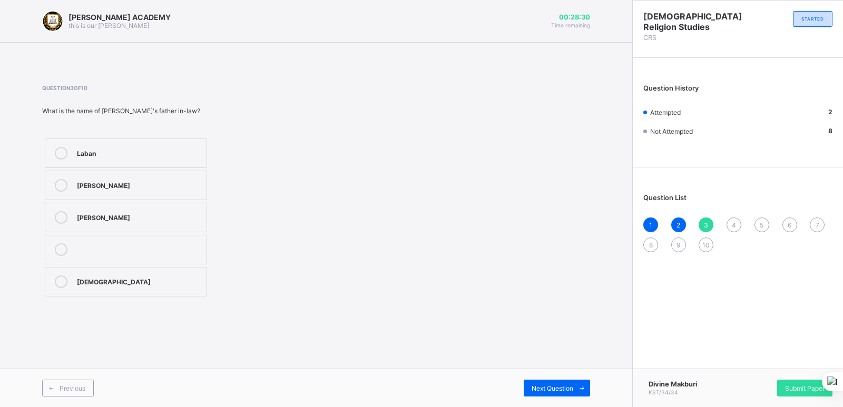
click at [85, 153] on div "Laban" at bounding box center [139, 152] width 124 height 11
click at [567, 386] on span "Next Question" at bounding box center [553, 389] width 42 height 8
click at [59, 245] on icon at bounding box center [61, 250] width 13 height 13
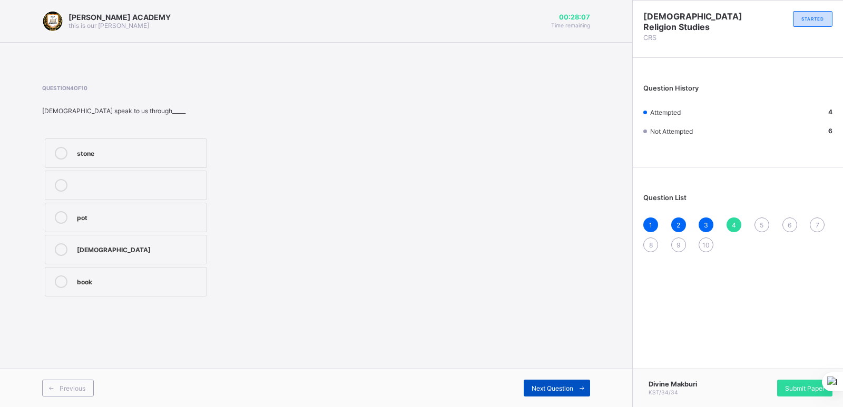
click at [545, 381] on div "Next Question" at bounding box center [557, 388] width 66 height 17
click at [109, 289] on label "Israel" at bounding box center [126, 282] width 162 height 30
click at [558, 385] on span "Next Question" at bounding box center [553, 389] width 42 height 8
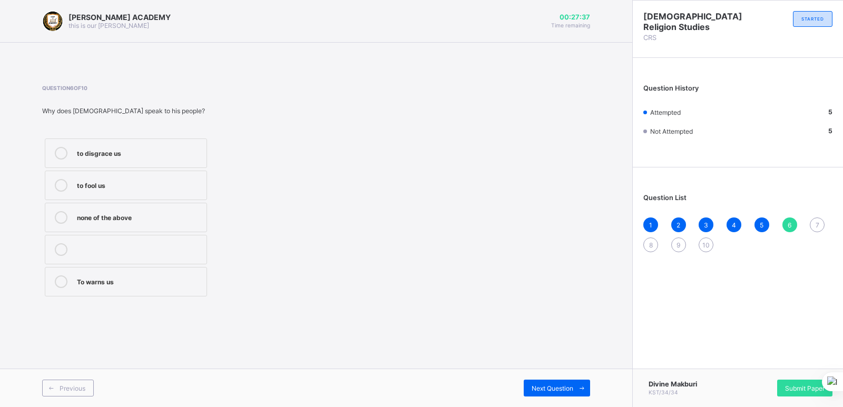
click at [104, 284] on div "To warns us" at bounding box center [139, 281] width 124 height 11
click at [557, 385] on span "Next Question" at bounding box center [553, 389] width 42 height 8
click at [101, 211] on div "Father" at bounding box center [139, 216] width 124 height 11
click at [533, 389] on span "Next Question" at bounding box center [553, 389] width 42 height 8
click at [100, 182] on div "Parents, teachers and leaders" at bounding box center [139, 184] width 124 height 11
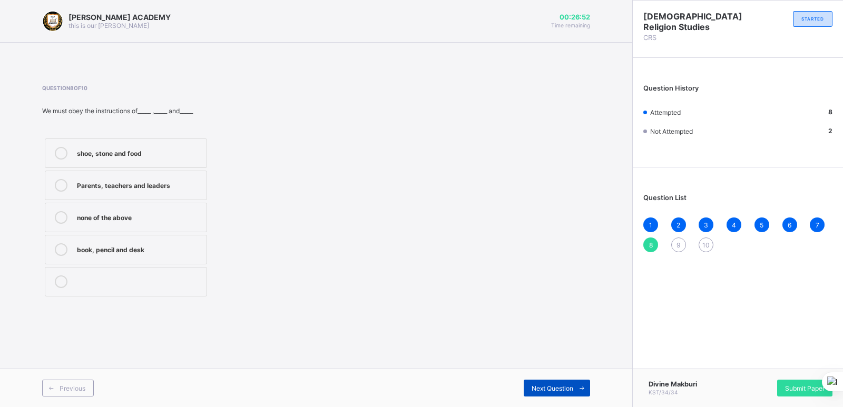
click at [538, 383] on div "Next Question" at bounding box center [557, 388] width 66 height 17
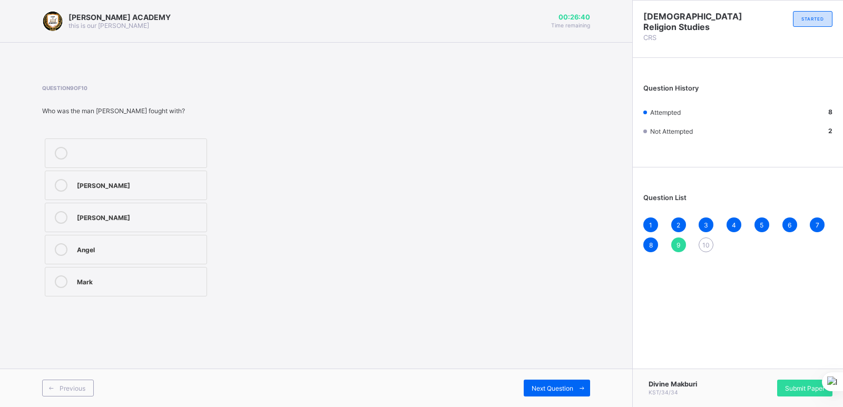
click at [102, 248] on div "Angel" at bounding box center [139, 249] width 124 height 11
click at [549, 389] on span "Next Question" at bounding box center [553, 389] width 42 height 8
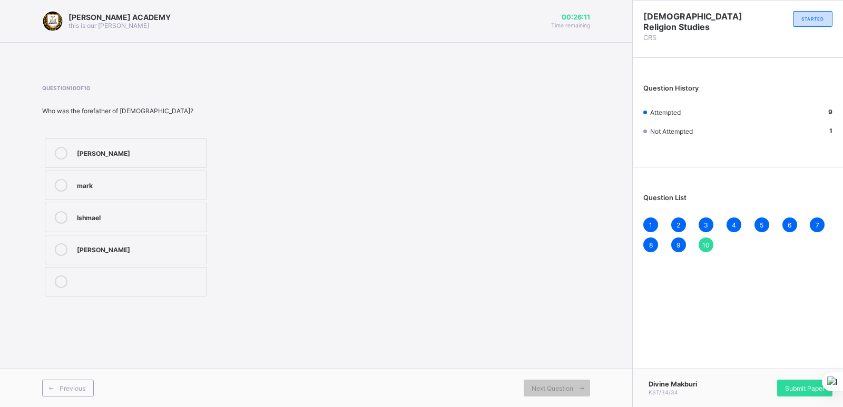
click at [86, 216] on div "Ishmael" at bounding box center [139, 216] width 124 height 11
click at [809, 387] on span "Submit Paper" at bounding box center [805, 389] width 40 height 8
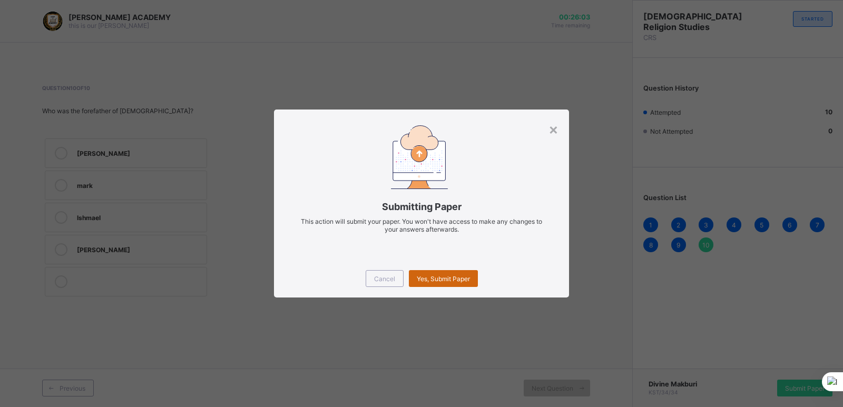
click at [449, 281] on span "Yes, Submit Paper" at bounding box center [443, 279] width 53 height 8
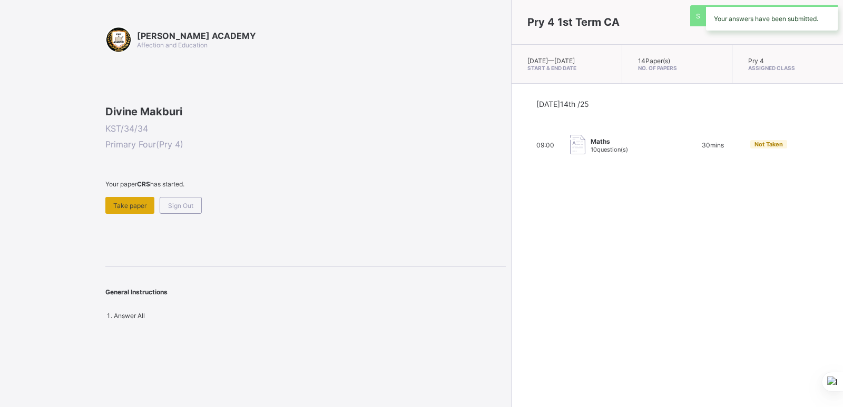
click at [127, 210] on span "Take paper" at bounding box center [129, 206] width 33 height 8
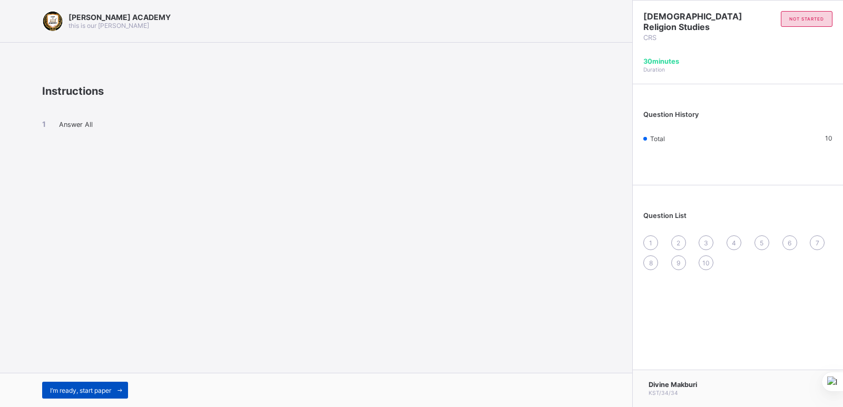
click at [103, 390] on span "I’m ready, start paper" at bounding box center [80, 391] width 61 height 8
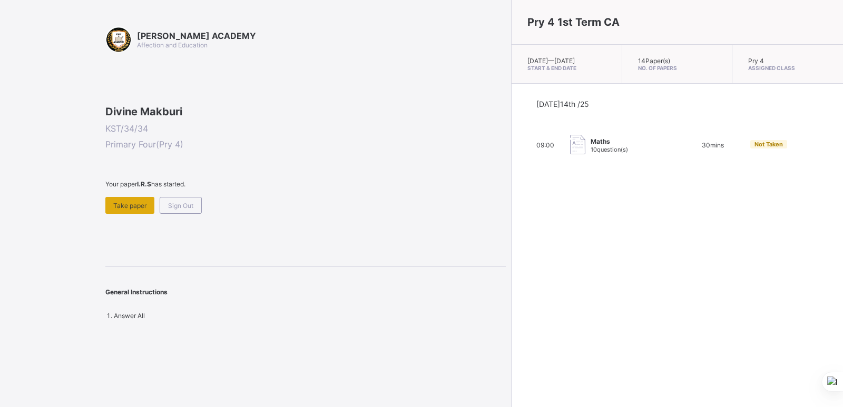
click at [138, 210] on span "Take paper" at bounding box center [129, 206] width 33 height 8
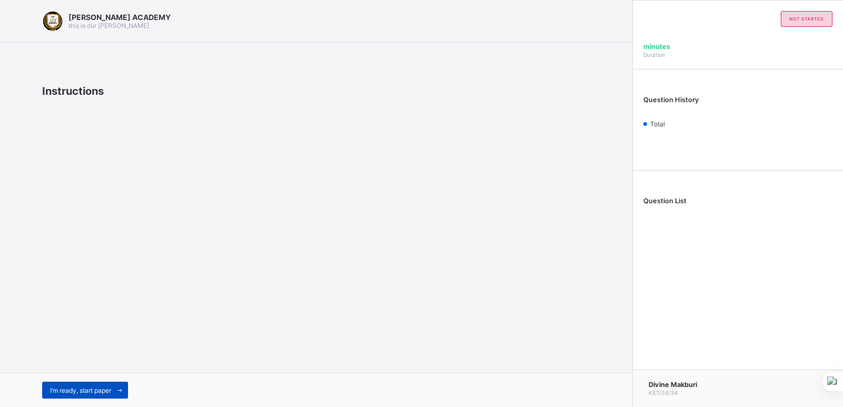
click at [110, 386] on div "I’m ready, start paper" at bounding box center [85, 390] width 86 height 17
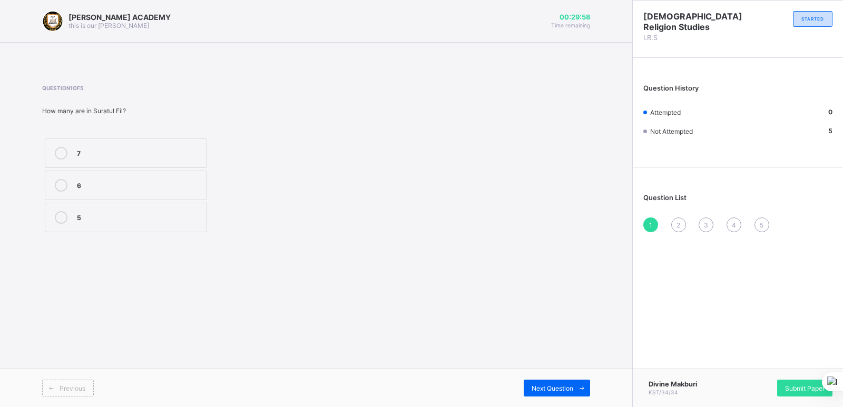
click at [180, 218] on div "5" at bounding box center [139, 216] width 124 height 11
click at [799, 382] on div "Submit Paper" at bounding box center [805, 388] width 55 height 17
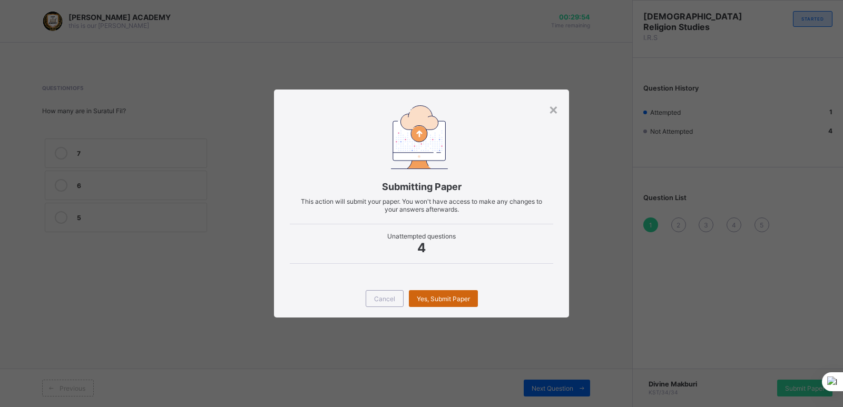
click at [455, 296] on span "Yes, Submit Paper" at bounding box center [443, 299] width 53 height 8
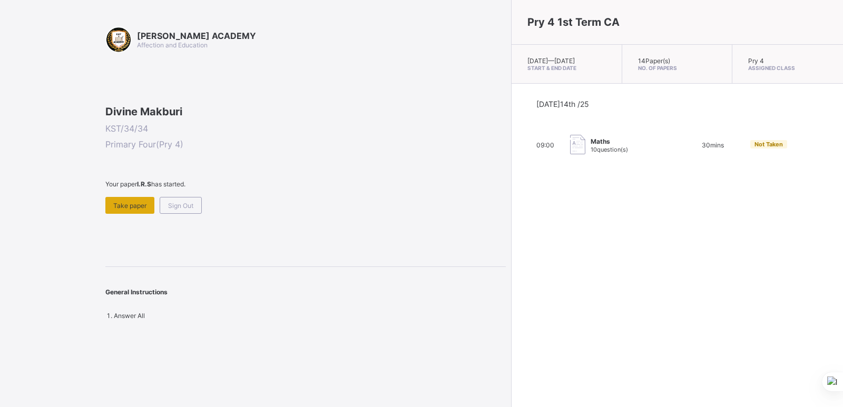
click at [137, 210] on span "Take paper" at bounding box center [129, 206] width 33 height 8
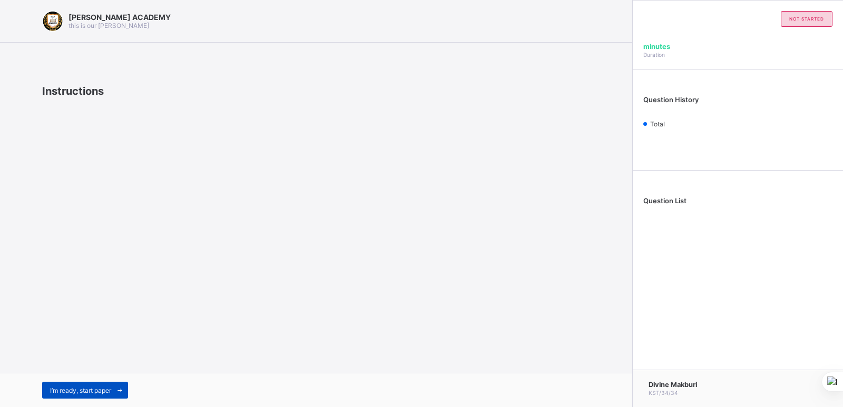
click at [107, 389] on span "I’m ready, start paper" at bounding box center [80, 391] width 61 height 8
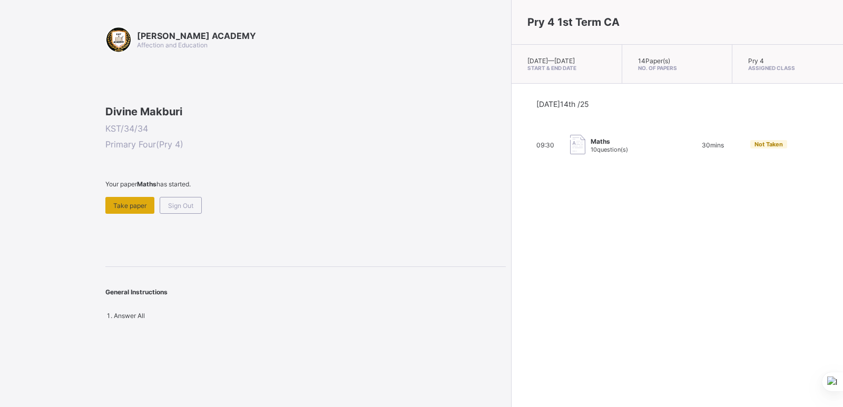
click at [120, 210] on span "Take paper" at bounding box center [129, 206] width 33 height 8
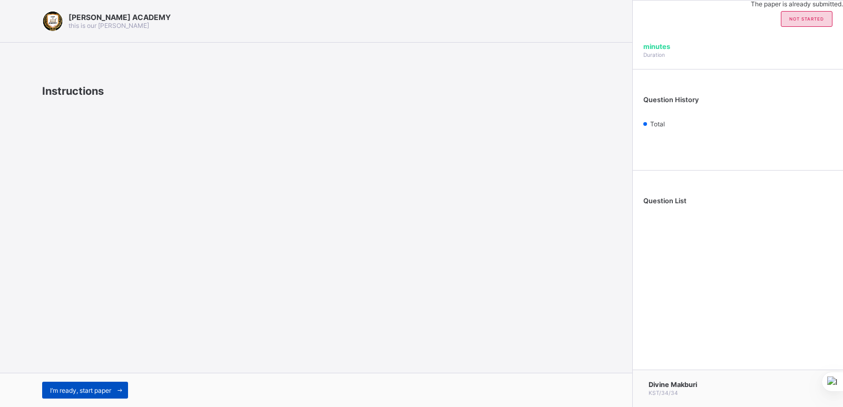
click at [103, 390] on span "I’m ready, start paper" at bounding box center [80, 391] width 61 height 8
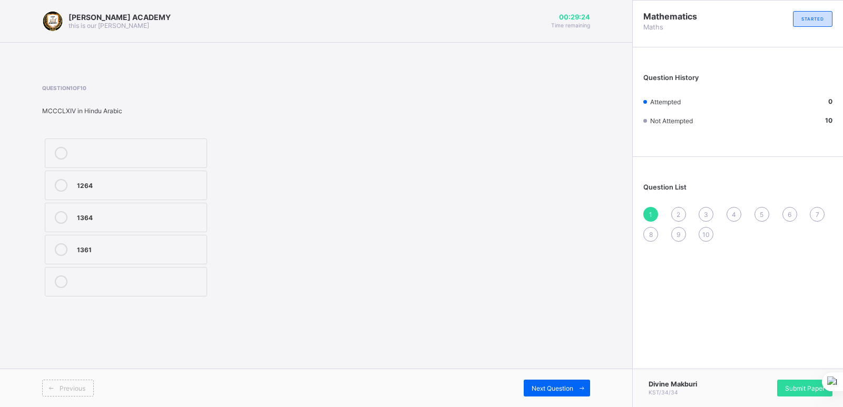
click at [89, 216] on div "1364" at bounding box center [139, 216] width 124 height 11
click at [555, 385] on span "Next Question" at bounding box center [553, 389] width 42 height 8
click at [106, 185] on div "MCCXLV" at bounding box center [139, 184] width 124 height 11
click at [558, 382] on div "Next Question" at bounding box center [557, 388] width 66 height 17
click at [762, 211] on span "5" at bounding box center [762, 215] width 4 height 8
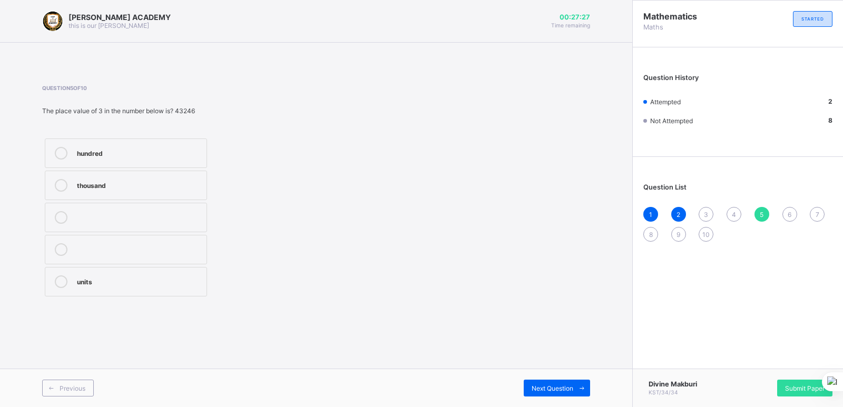
click at [100, 186] on div "thousand" at bounding box center [139, 184] width 124 height 11
click at [558, 390] on span "Next Question" at bounding box center [553, 389] width 42 height 8
click at [101, 151] on div "37" at bounding box center [139, 152] width 124 height 11
click at [554, 382] on div "Next Question" at bounding box center [557, 388] width 66 height 17
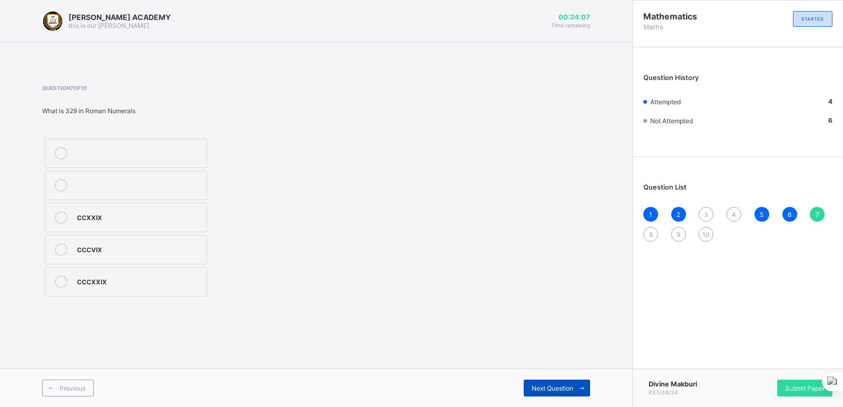
click at [547, 382] on div "Next Question" at bounding box center [557, 388] width 66 height 17
click at [103, 243] on label "9877" at bounding box center [126, 250] width 162 height 30
click at [547, 383] on div "Next Question" at bounding box center [557, 388] width 66 height 17
click at [88, 216] on div ">" at bounding box center [139, 216] width 124 height 11
click at [563, 382] on div "Next Question" at bounding box center [557, 388] width 66 height 17
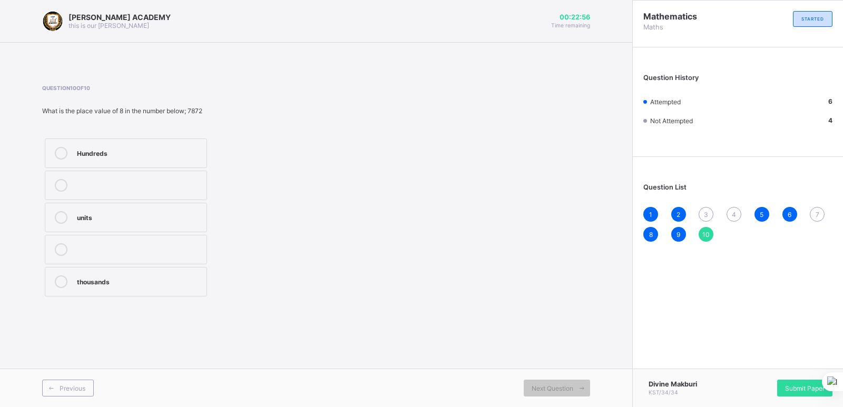
click at [99, 149] on div "Hundreds" at bounding box center [139, 152] width 124 height 11
click at [818, 210] on div "7" at bounding box center [817, 214] width 15 height 15
click at [104, 211] on div "CCXXIX" at bounding box center [139, 216] width 124 height 11
click at [709, 208] on div "3" at bounding box center [706, 214] width 15 height 15
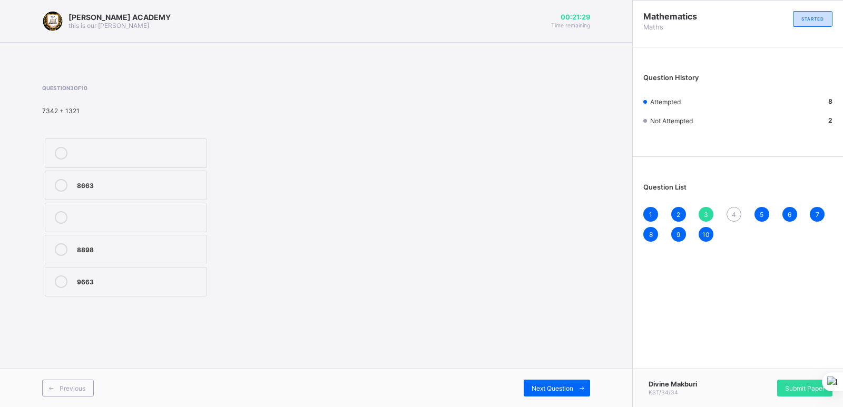
click at [93, 181] on div "8663" at bounding box center [139, 184] width 124 height 11
click at [736, 211] on span "4" at bounding box center [734, 215] width 4 height 8
click at [99, 181] on div "<" at bounding box center [139, 184] width 124 height 11
click at [801, 387] on span "Submit Paper" at bounding box center [805, 389] width 40 height 8
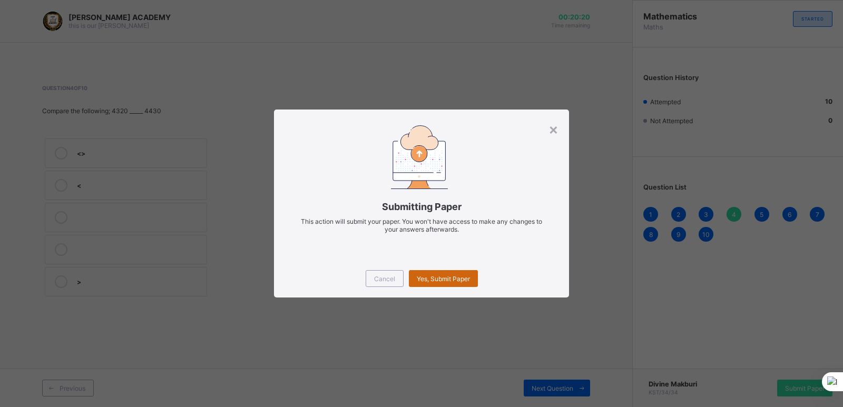
click at [463, 280] on span "Yes, Submit Paper" at bounding box center [443, 279] width 53 height 8
